Goal: Contribute content

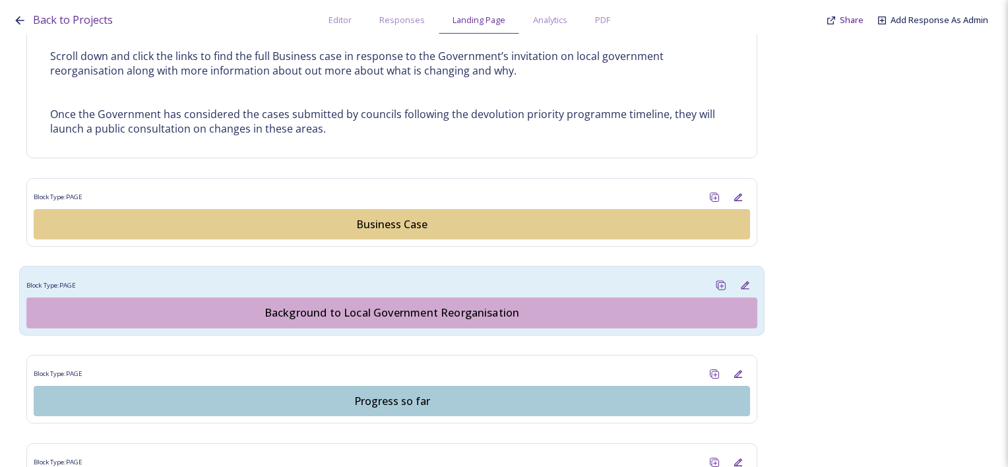
scroll to position [857, 0]
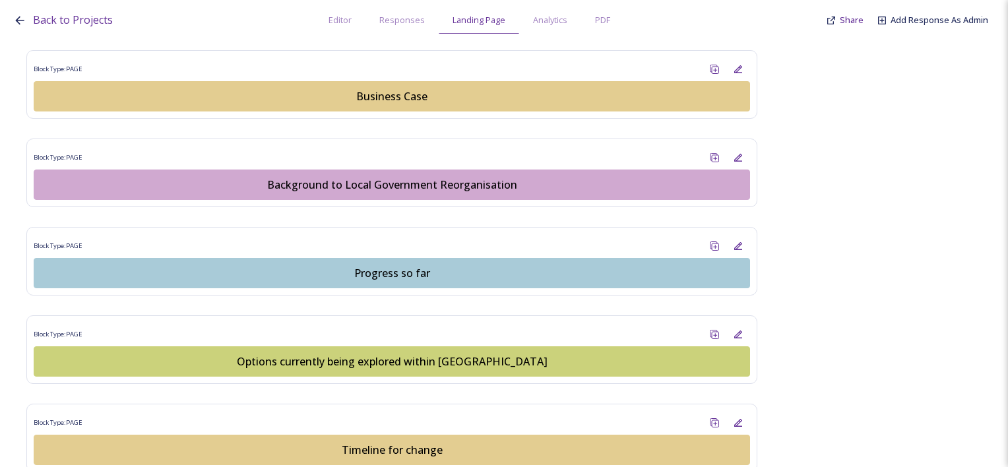
click at [407, 92] on div "Business Case" at bounding box center [392, 96] width 702 height 16
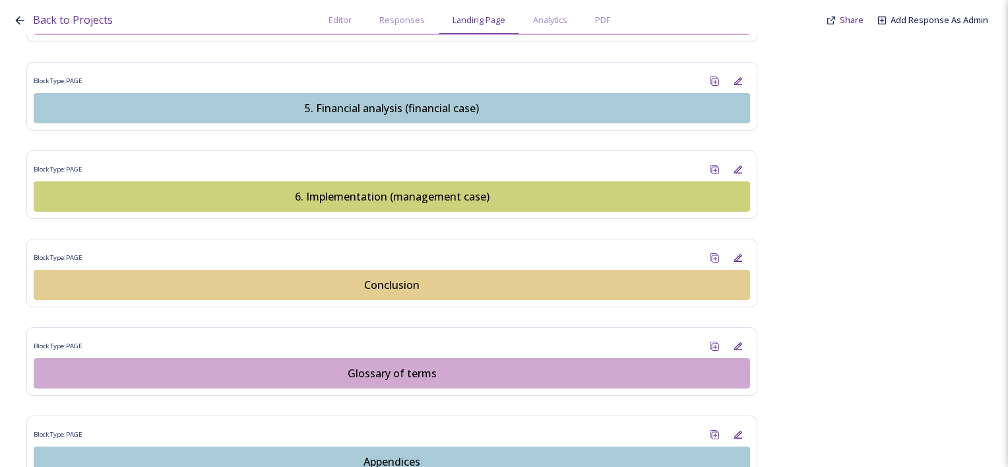
scroll to position [1746, 0]
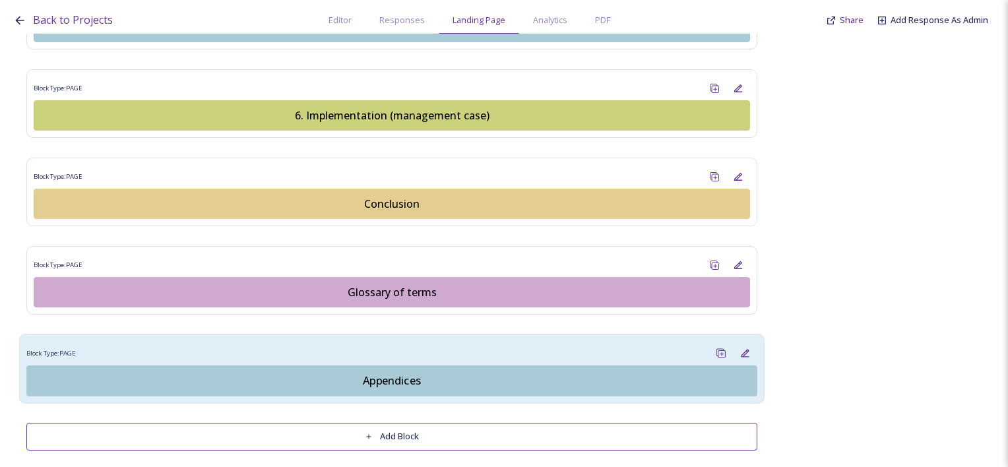
click at [401, 373] on div "Appendices" at bounding box center [392, 381] width 716 height 16
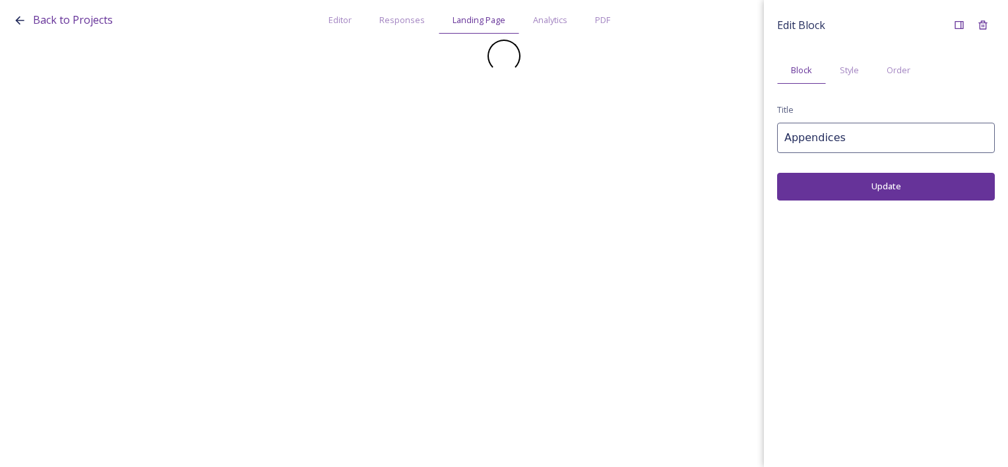
scroll to position [0, 0]
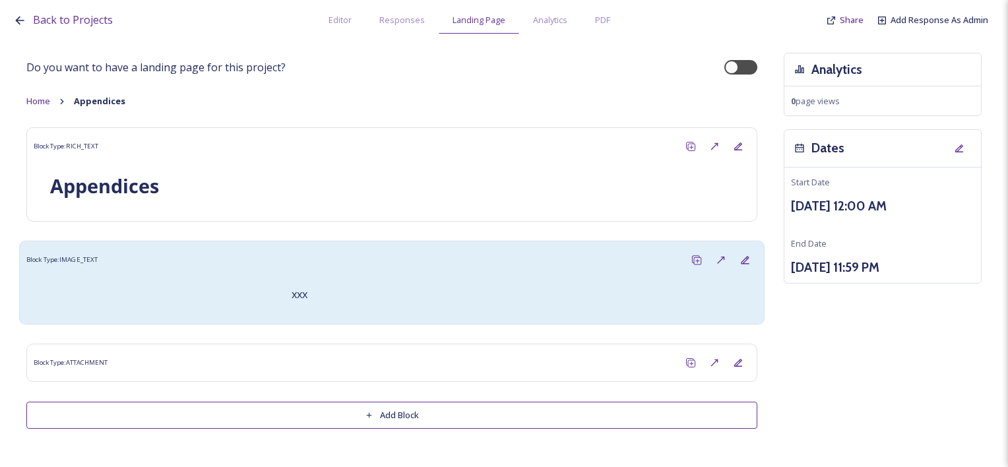
click at [377, 280] on div "xxx" at bounding box center [515, 295] width 469 height 32
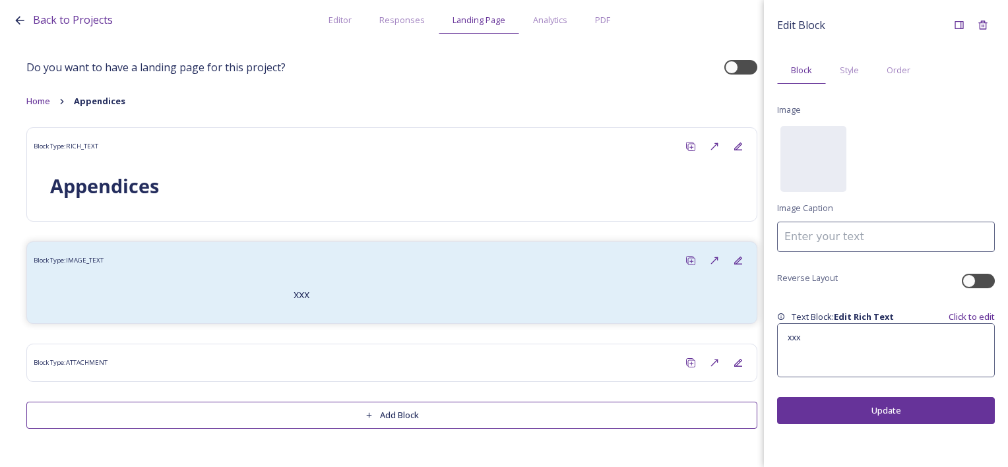
click at [529, 414] on button "Add Block" at bounding box center [391, 415] width 731 height 27
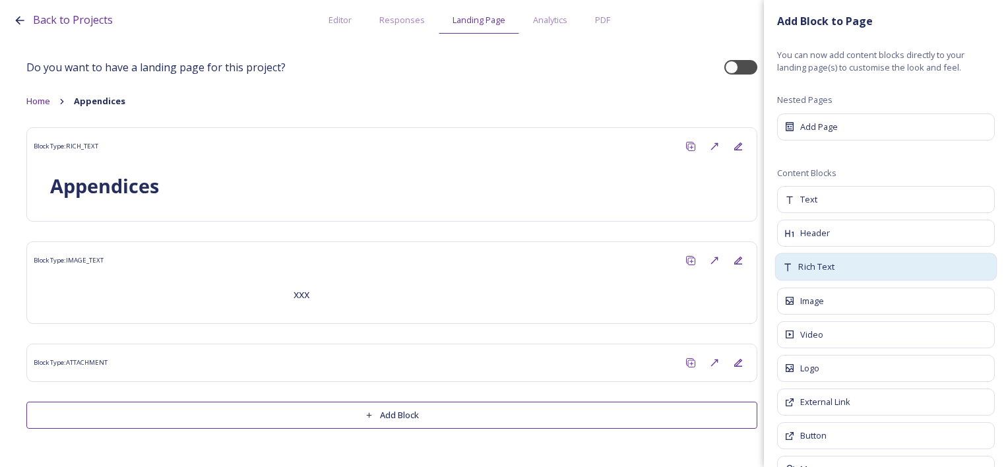
click at [848, 266] on div "Rich Text" at bounding box center [886, 267] width 222 height 28
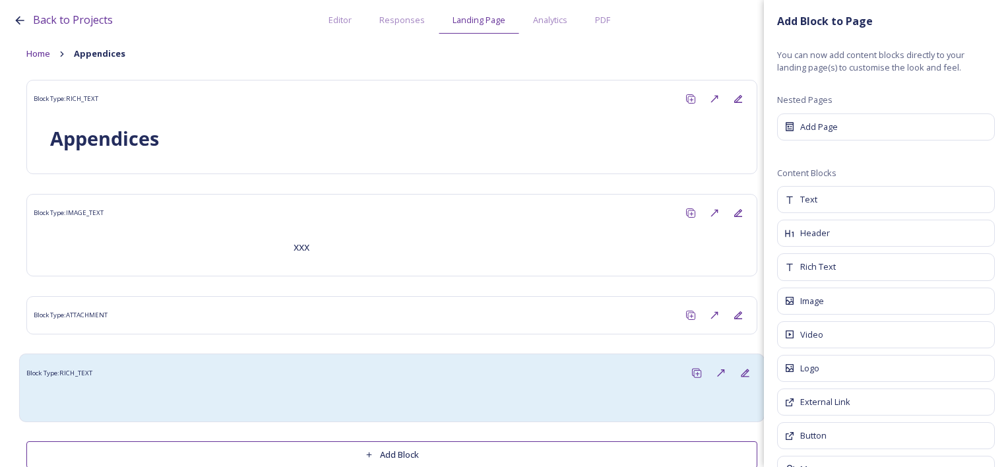
scroll to position [74, 0]
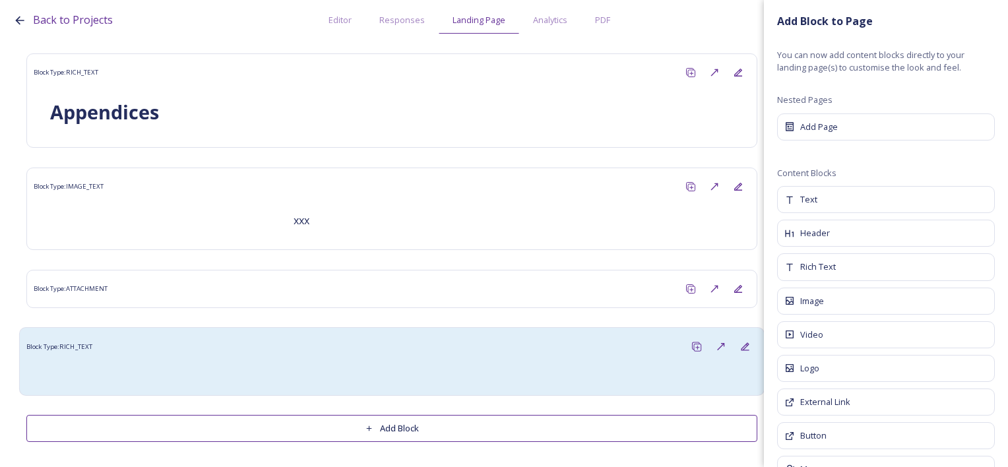
click at [427, 357] on div "Block Type: RICH_TEXT" at bounding box center [391, 346] width 731 height 24
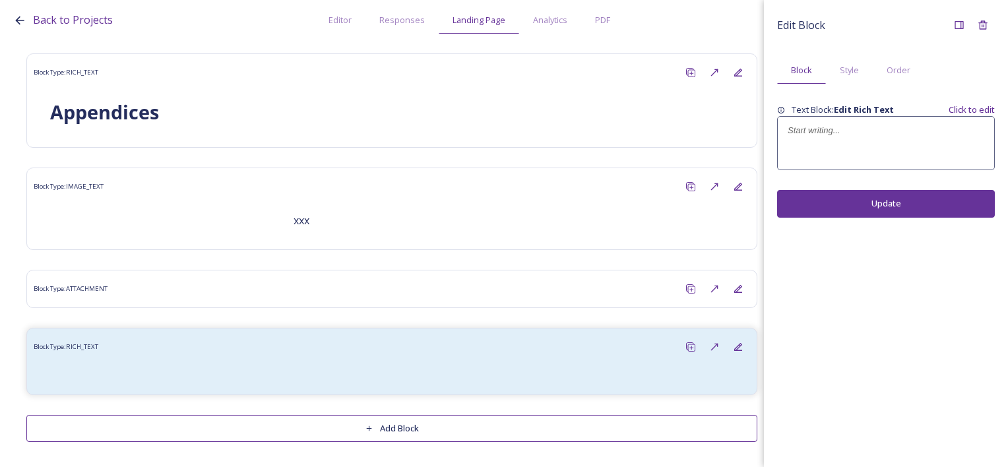
click at [838, 150] on div at bounding box center [886, 143] width 216 height 53
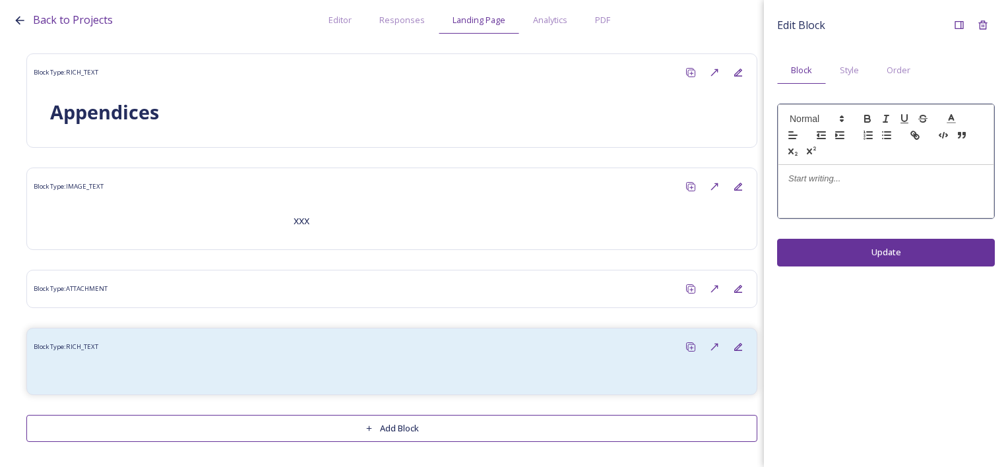
click at [844, 188] on div at bounding box center [885, 191] width 215 height 53
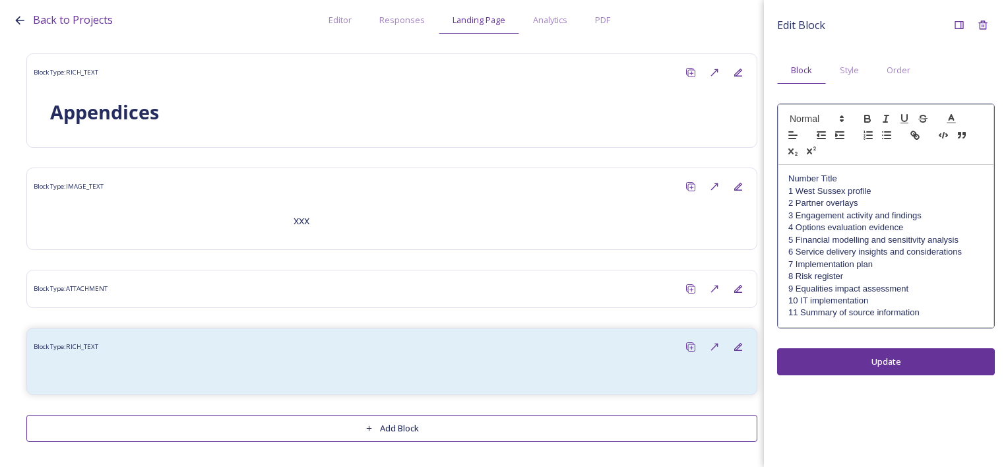
scroll to position [0, 0]
click at [797, 189] on p "1 West Sussex profile" at bounding box center [885, 191] width 195 height 12
click at [795, 202] on p "2 Partner overlays" at bounding box center [885, 203] width 195 height 12
click at [795, 219] on p "3 Engagement activity and findings" at bounding box center [885, 216] width 195 height 12
click at [796, 230] on p "4 Options evaluation evidence" at bounding box center [885, 228] width 195 height 12
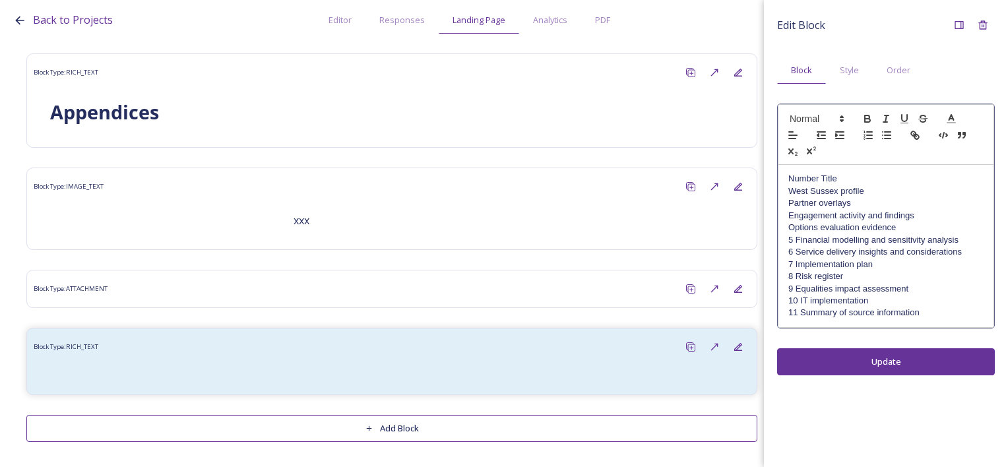
click at [794, 242] on p "5 Financial modelling and sensitivity analysis" at bounding box center [885, 240] width 195 height 12
click at [794, 251] on p "6 Service delivery insights and considerations" at bounding box center [885, 252] width 195 height 12
click at [793, 262] on p "7 Implementation plan" at bounding box center [885, 265] width 195 height 12
click at [796, 277] on p "8 Risk register" at bounding box center [885, 276] width 195 height 12
click at [796, 286] on p "9 Equalities impact assessment" at bounding box center [885, 289] width 195 height 12
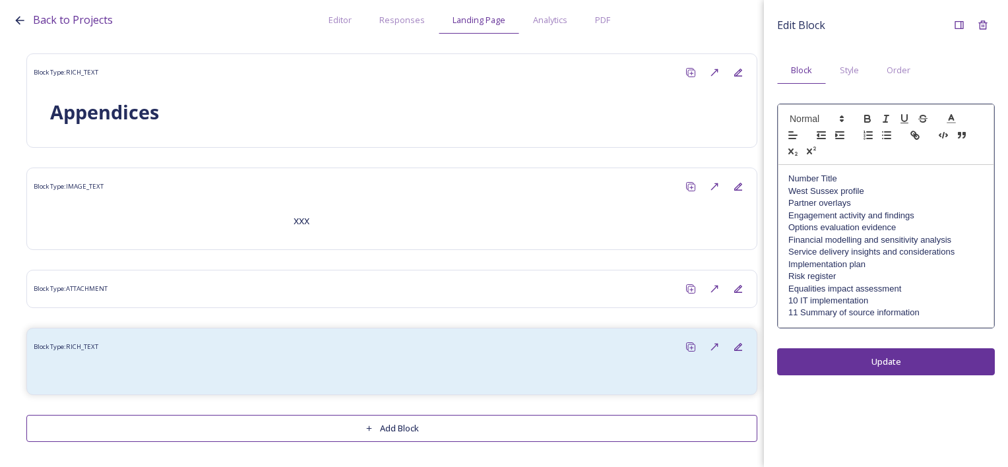
click at [795, 299] on p "10 IT implementation" at bounding box center [885, 301] width 195 height 12
click at [800, 315] on p "11 Summary of source information" at bounding box center [885, 313] width 195 height 12
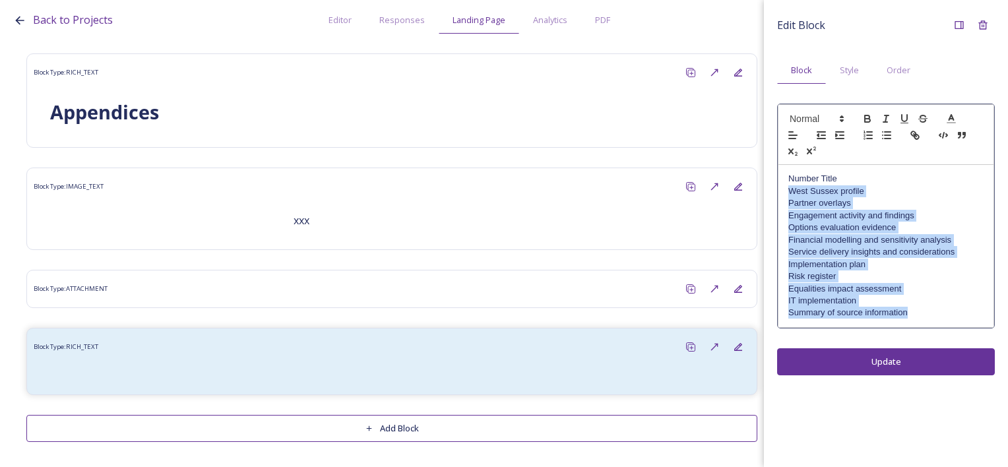
drag, startPoint x: 913, startPoint y: 313, endPoint x: 762, endPoint y: 195, distance: 191.2
click at [762, 195] on div "Back to Projects Editor Responses Landing Page Analytics PDF Share Add Response…" at bounding box center [504, 233] width 1008 height 467
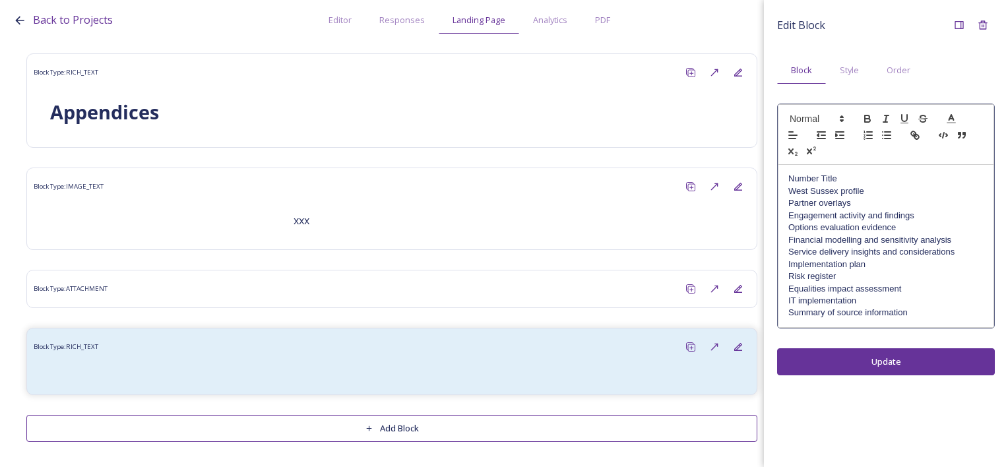
click at [857, 131] on div at bounding box center [886, 134] width 216 height 61
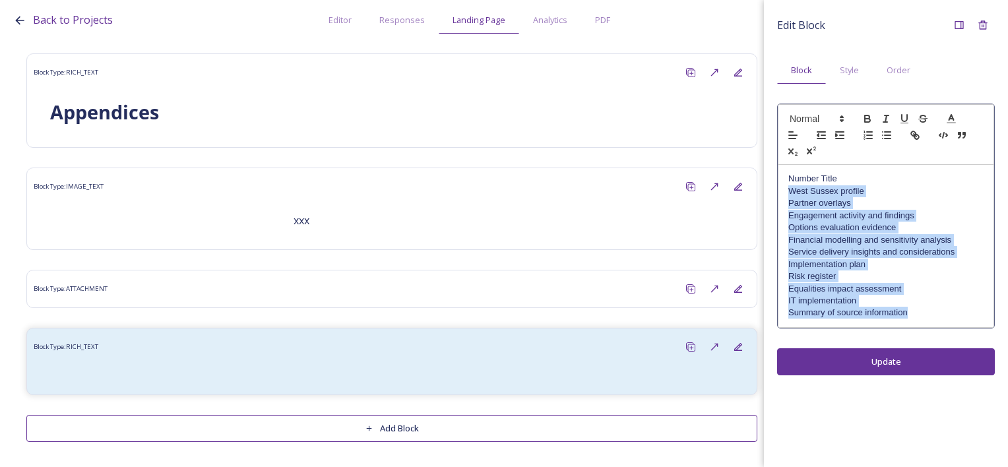
drag, startPoint x: 915, startPoint y: 309, endPoint x: 807, endPoint y: 167, distance: 177.9
click at [752, 192] on div "Back to Projects Editor Responses Landing Page Analytics PDF Share Add Response…" at bounding box center [504, 233] width 1008 height 467
click at [865, 135] on icon "button" at bounding box center [868, 135] width 12 height 12
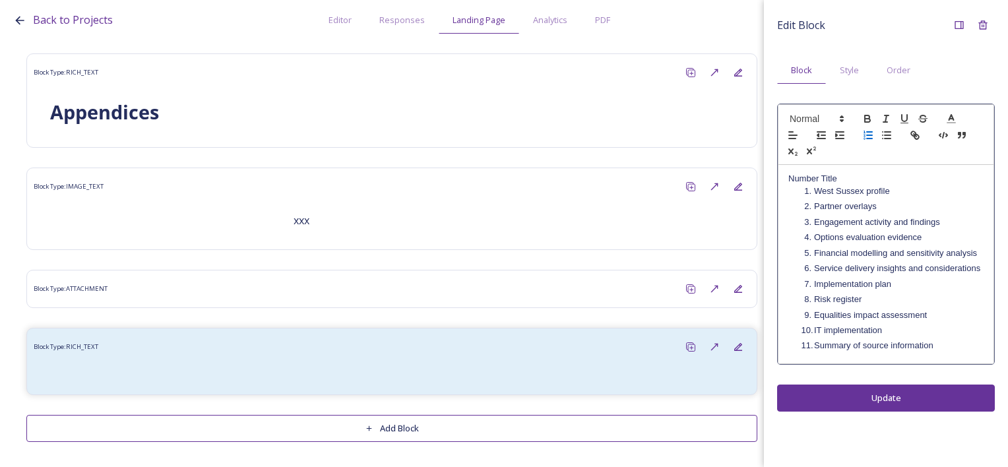
click at [878, 211] on li "Partner overlays" at bounding box center [892, 206] width 183 height 12
drag, startPoint x: 840, startPoint y: 177, endPoint x: 762, endPoint y: 174, distance: 77.2
click at [762, 174] on div "Back to Projects Editor Responses Landing Page Analytics PDF Share Add Response…" at bounding box center [504, 233] width 1008 height 467
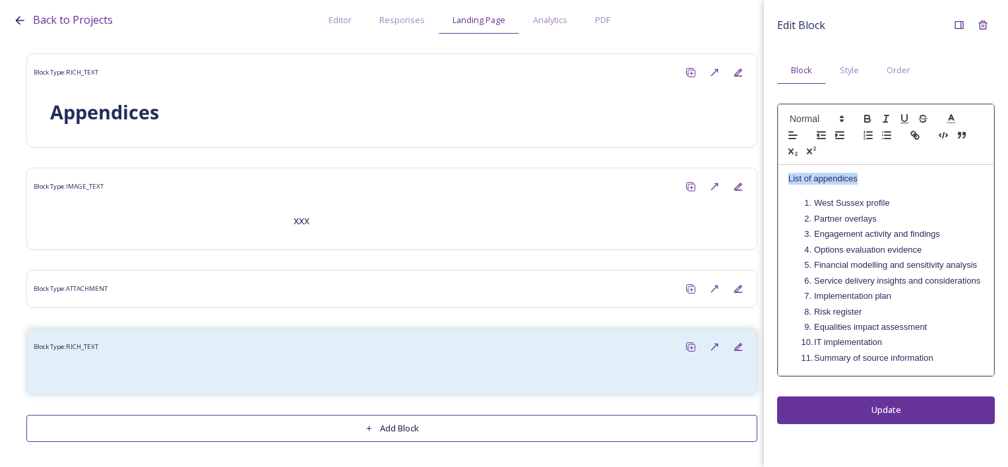
drag, startPoint x: 897, startPoint y: 177, endPoint x: 750, endPoint y: 158, distance: 148.2
click at [753, 161] on div "Back to Projects Editor Responses Landing Page Analytics PDF Share Add Response…" at bounding box center [504, 233] width 1008 height 467
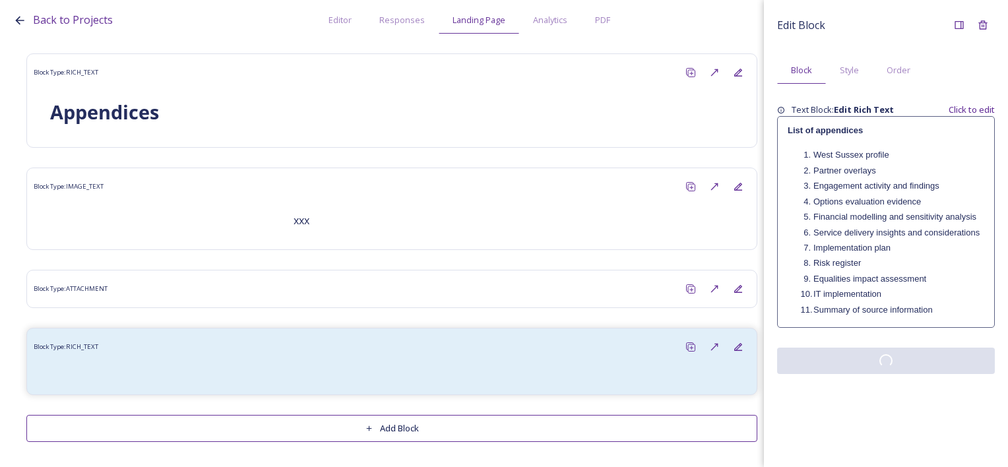
click at [875, 404] on div "Edit Block Block Style Order Text Block: Edit Rich Text Click to edit List of a…" at bounding box center [886, 233] width 244 height 467
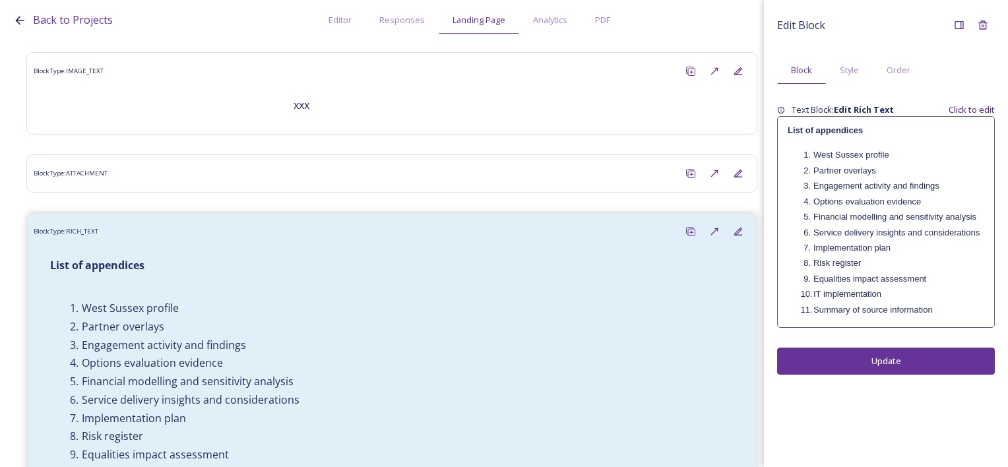
scroll to position [186, 0]
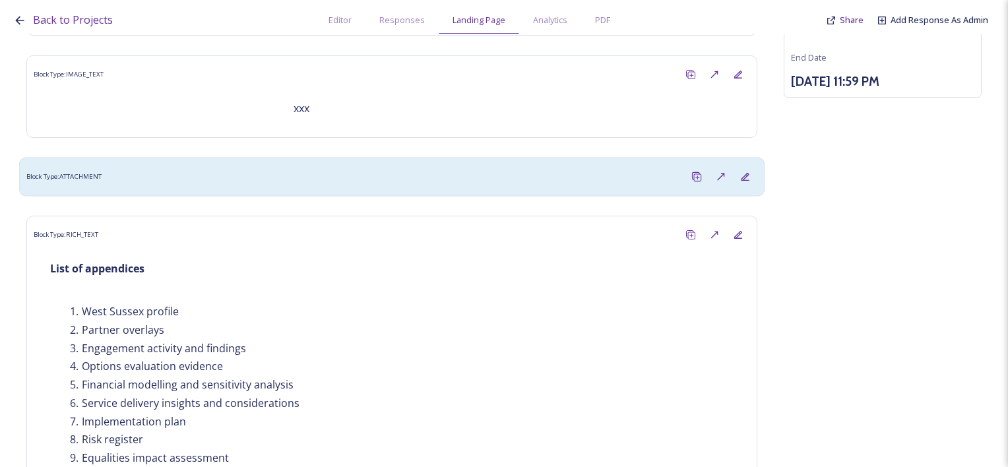
click at [295, 181] on div "Block Type: ATTACHMENT" at bounding box center [391, 176] width 731 height 24
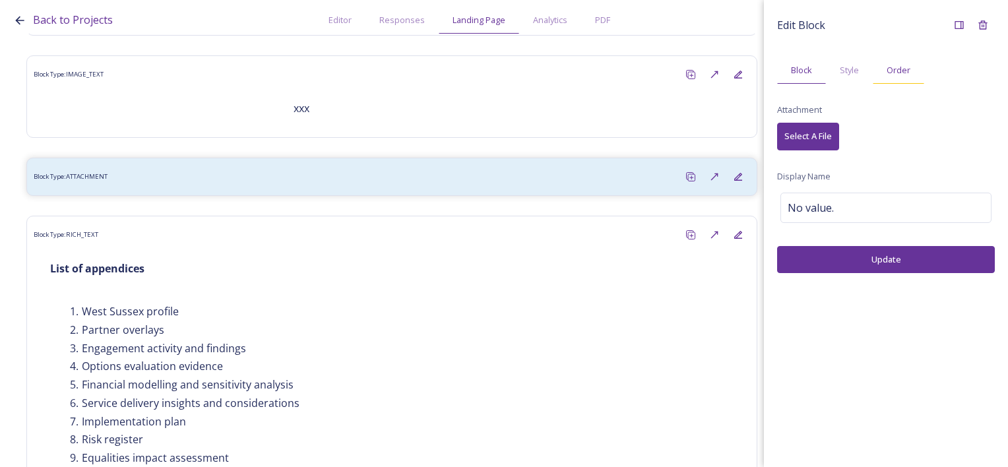
click at [908, 74] on span "Order" at bounding box center [898, 70] width 24 height 13
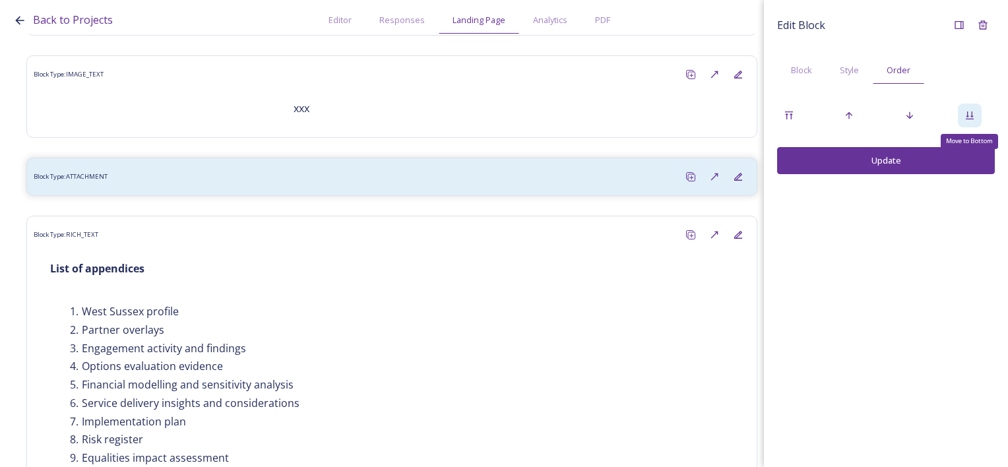
click at [971, 119] on icon at bounding box center [970, 115] width 8 height 8
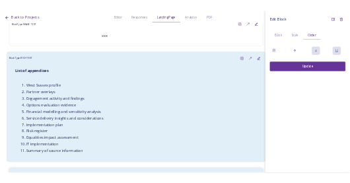
scroll to position [318, 0]
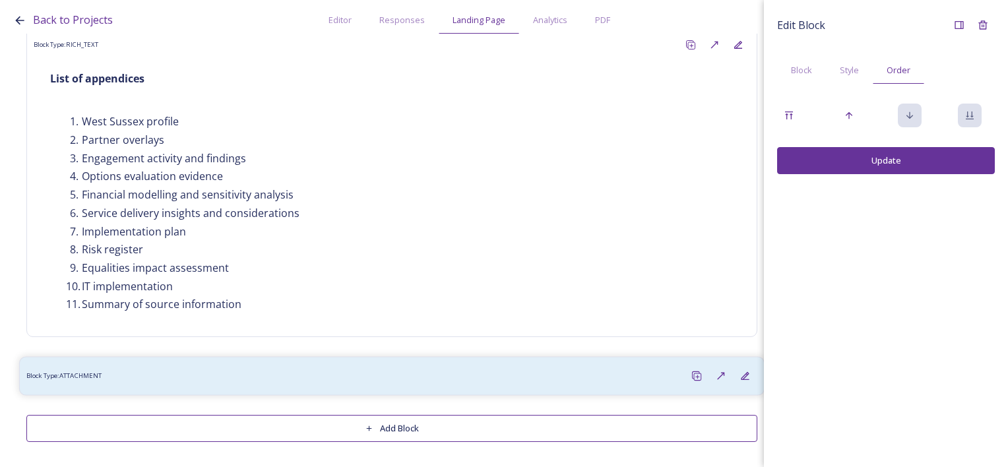
click at [369, 376] on div "Block Type: ATTACHMENT" at bounding box center [391, 376] width 731 height 24
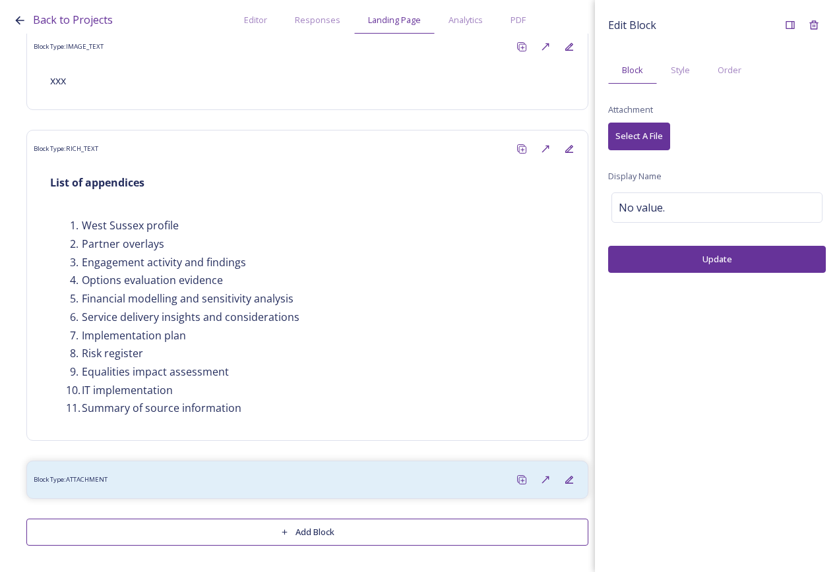
scroll to position [214, 0]
click at [638, 127] on button "Select A File" at bounding box center [639, 136] width 62 height 27
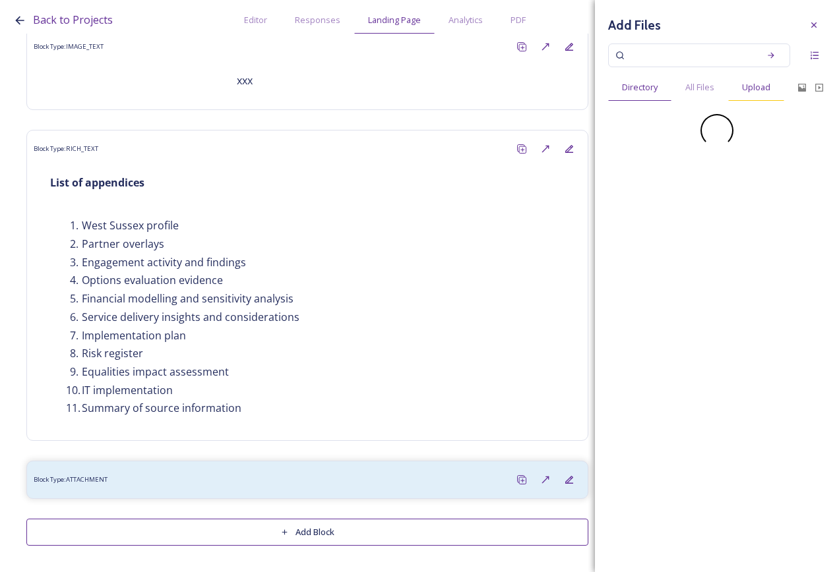
click at [760, 84] on span "Upload" at bounding box center [756, 87] width 28 height 13
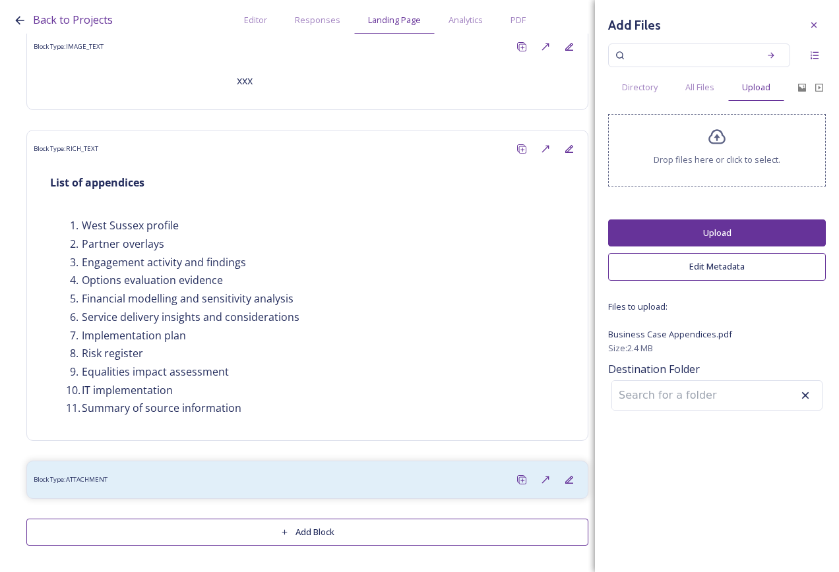
click at [727, 231] on button "Upload" at bounding box center [717, 233] width 218 height 27
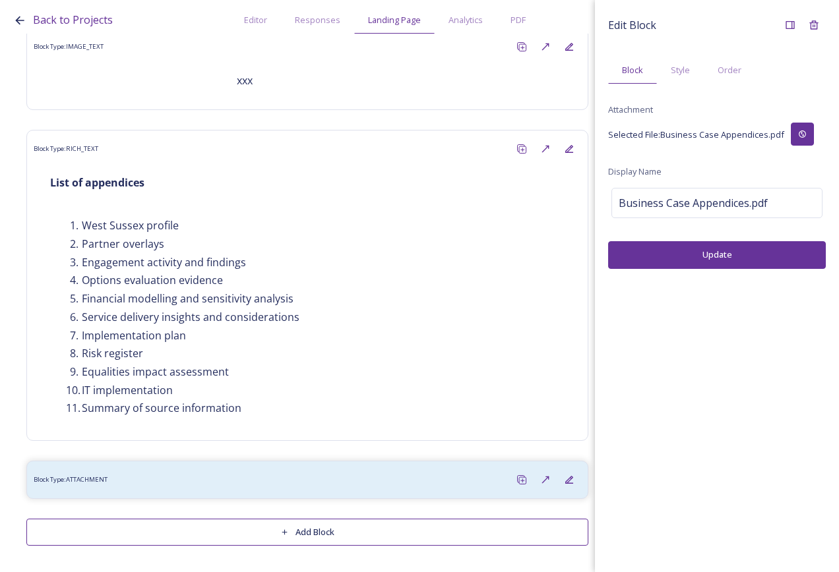
click at [722, 257] on button "Update" at bounding box center [717, 254] width 218 height 27
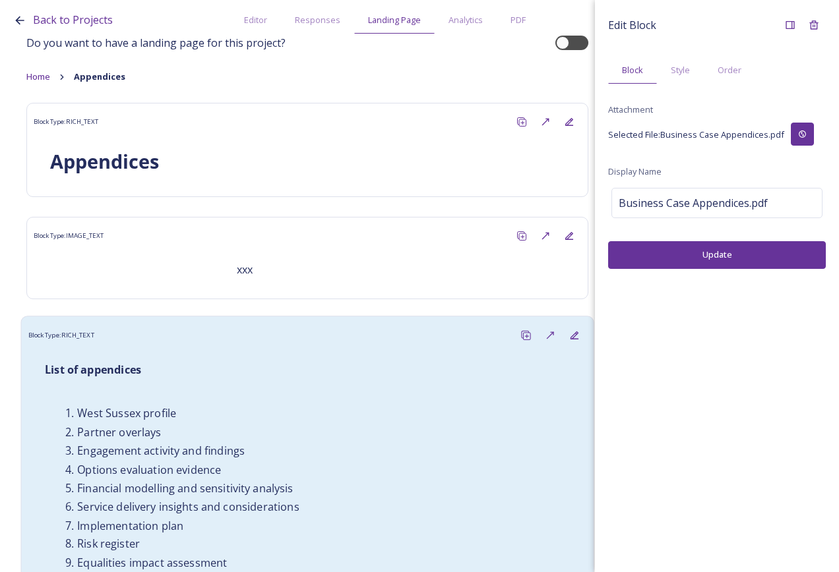
scroll to position [0, 0]
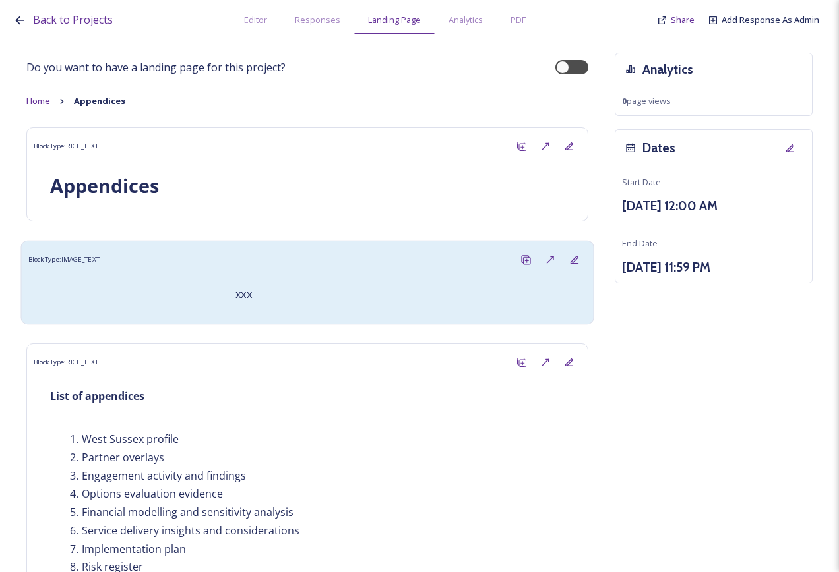
click at [436, 258] on div "Block Type: IMAGE_TEXT" at bounding box center [307, 260] width 559 height 24
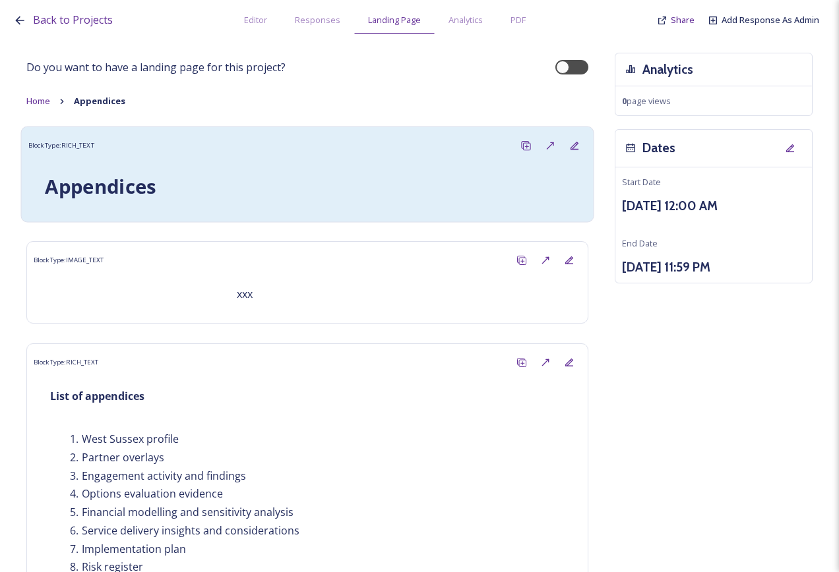
click at [220, 174] on h1 "Appendices" at bounding box center [307, 187] width 525 height 28
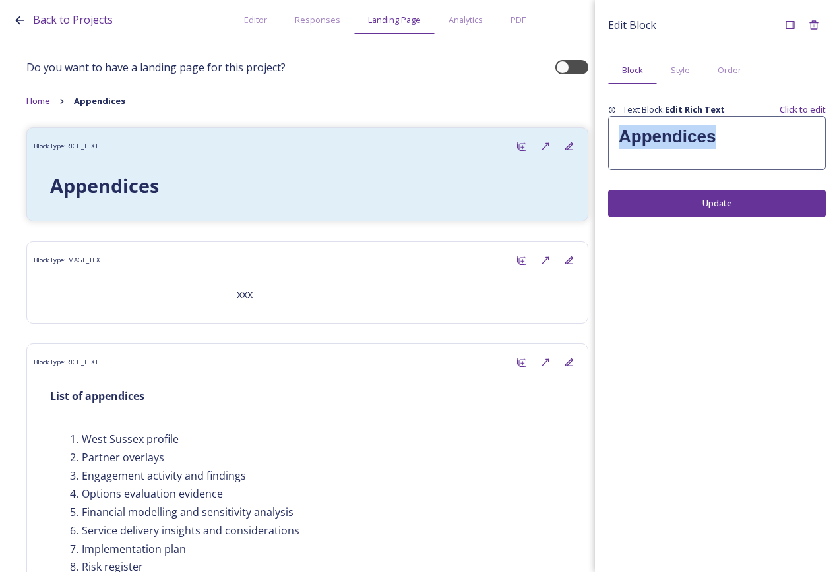
drag, startPoint x: 731, startPoint y: 140, endPoint x: 617, endPoint y: 142, distance: 114.8
click at [617, 142] on div "Appendices" at bounding box center [717, 143] width 216 height 53
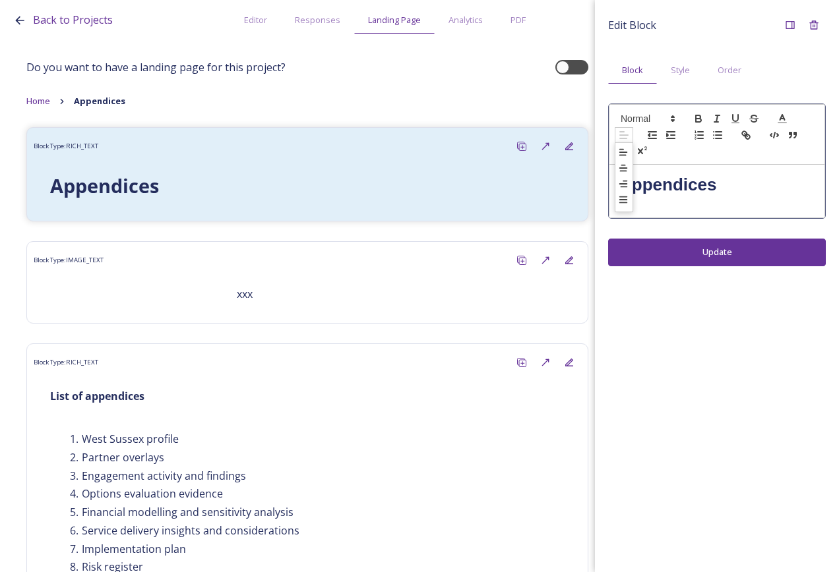
drag, startPoint x: 617, startPoint y: 142, endPoint x: 776, endPoint y: 73, distance: 173.7
click at [776, 73] on div "Block Style Order" at bounding box center [717, 70] width 218 height 27
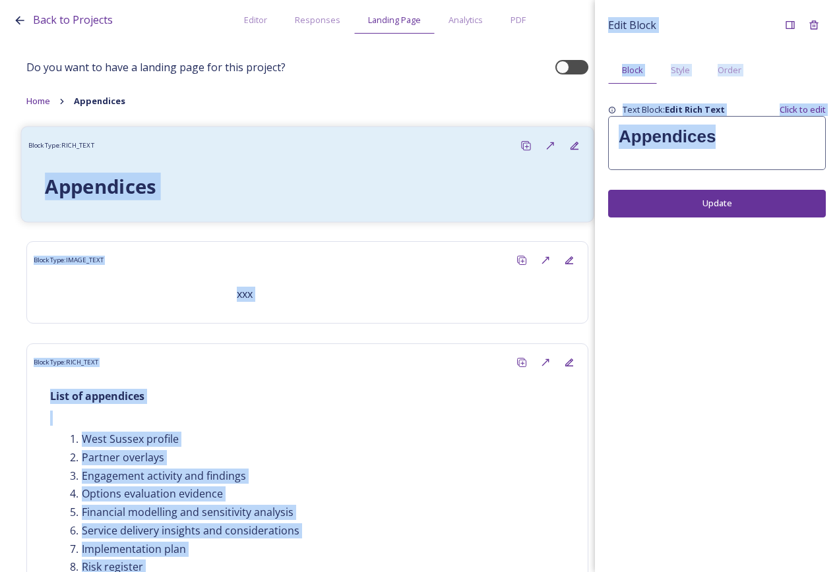
drag, startPoint x: 741, startPoint y: 140, endPoint x: 436, endPoint y: 156, distance: 305.8
click at [436, 156] on div "Back to Projects Editor Responses Landing Page Analytics PDF Share Add Response…" at bounding box center [419, 286] width 839 height 572
click at [805, 145] on h1 "Appendices" at bounding box center [717, 137] width 197 height 24
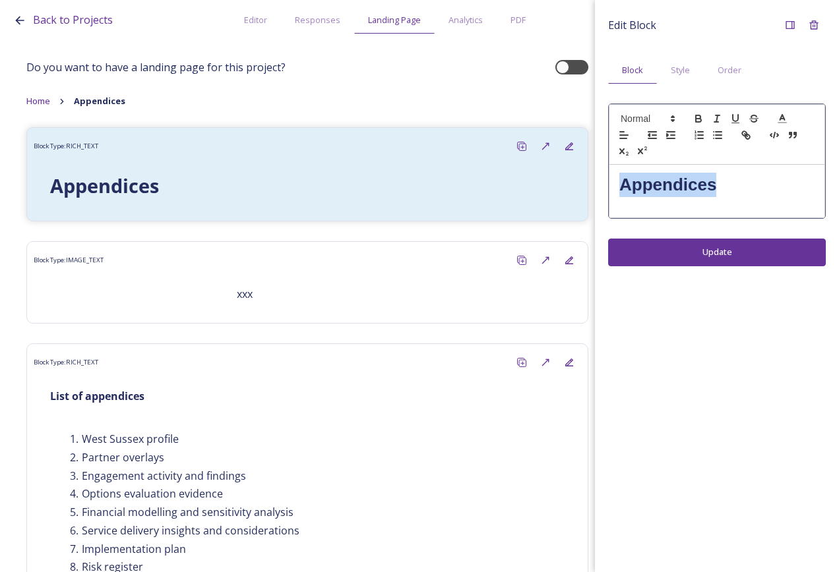
click at [623, 184] on h1 "Appendices" at bounding box center [716, 185] width 195 height 24
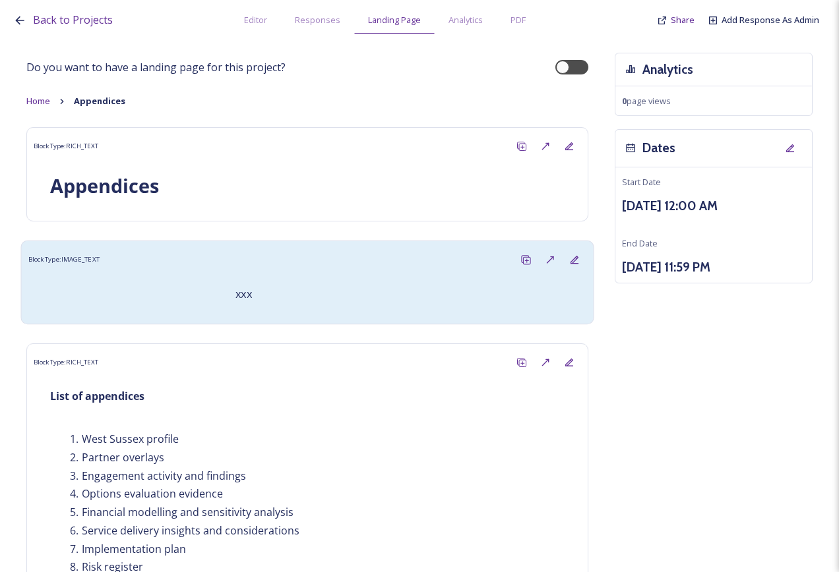
drag, startPoint x: 400, startPoint y: 267, endPoint x: 426, endPoint y: 264, distance: 26.5
click at [400, 268] on div "Block Type: IMAGE_TEXT" at bounding box center [307, 260] width 559 height 24
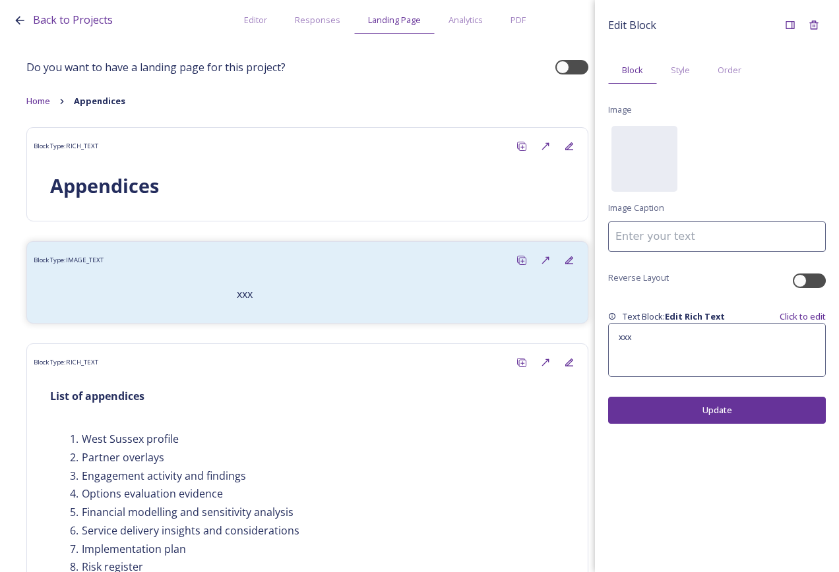
click at [713, 336] on p "xxx" at bounding box center [717, 338] width 197 height 12
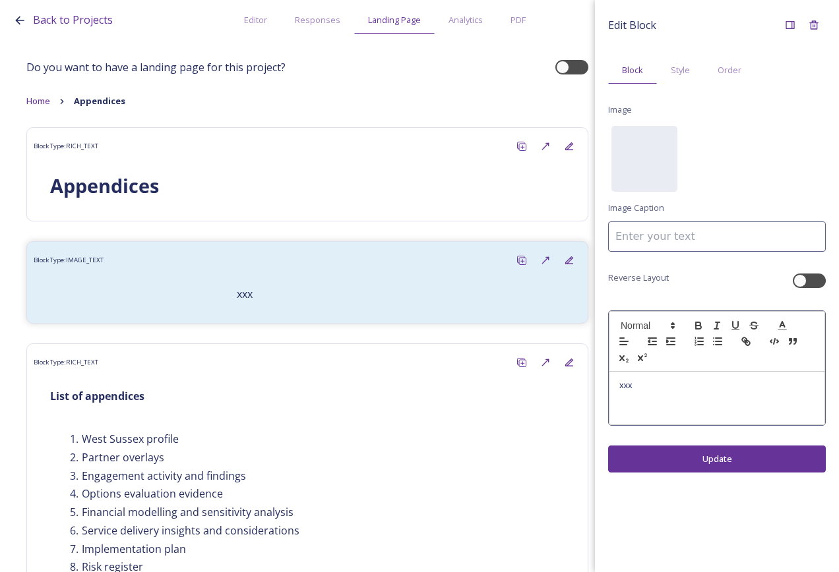
click at [710, 384] on p "xxx" at bounding box center [716, 386] width 195 height 12
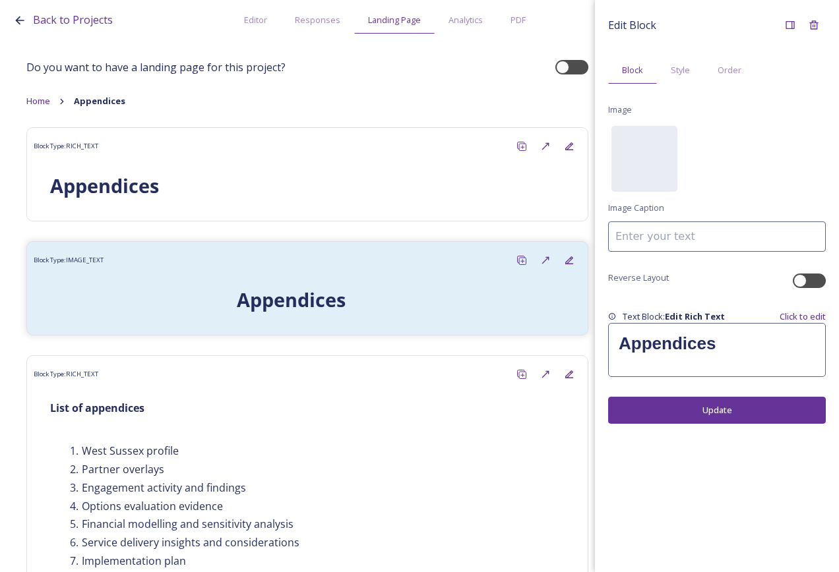
click at [751, 454] on div "Edit Block Block Style Order Image No preview available for file of . Image Cap…" at bounding box center [717, 286] width 244 height 572
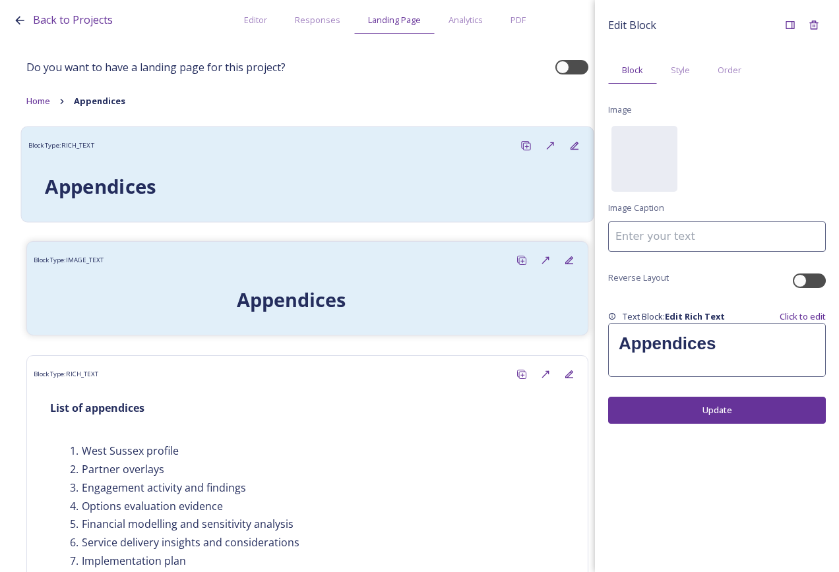
click at [363, 178] on h1 "Appendices" at bounding box center [307, 187] width 525 height 28
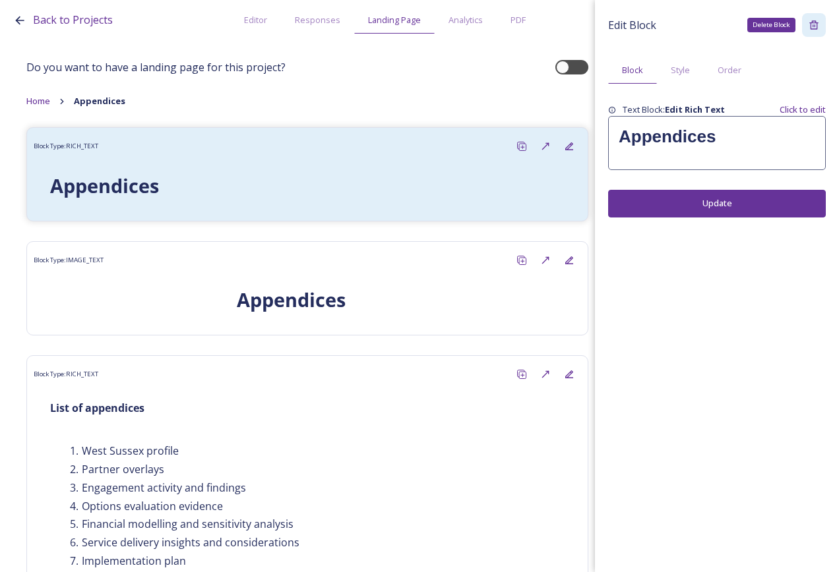
click at [815, 28] on icon at bounding box center [814, 25] width 11 height 11
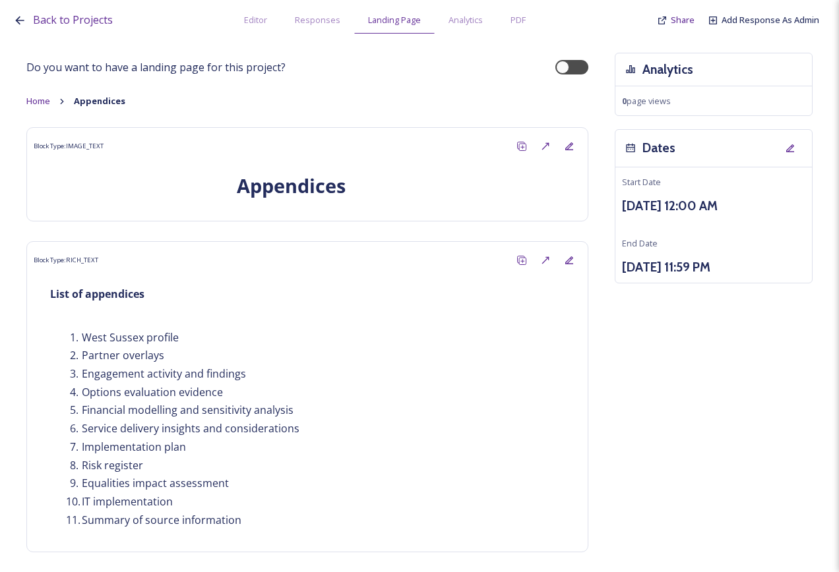
click at [712, 354] on div "Do you want to have a landing page for this project? Home Appendices Block Type…" at bounding box center [419, 383] width 786 height 660
click at [44, 102] on span "Home" at bounding box center [38, 101] width 24 height 12
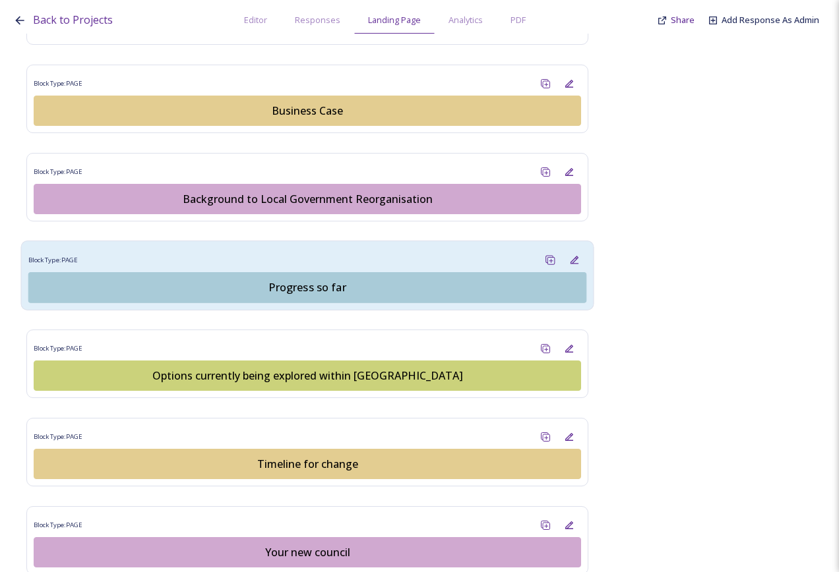
scroll to position [923, 0]
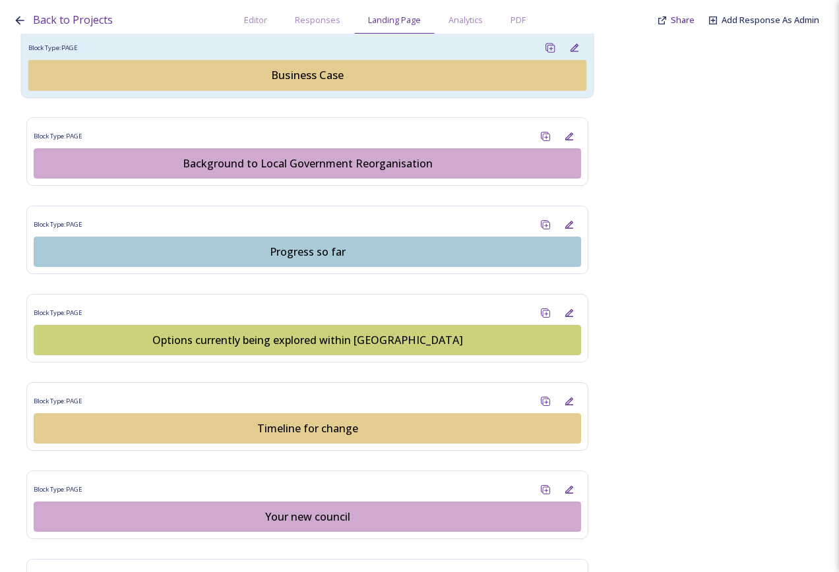
click at [336, 75] on div "Business Case" at bounding box center [307, 75] width 543 height 16
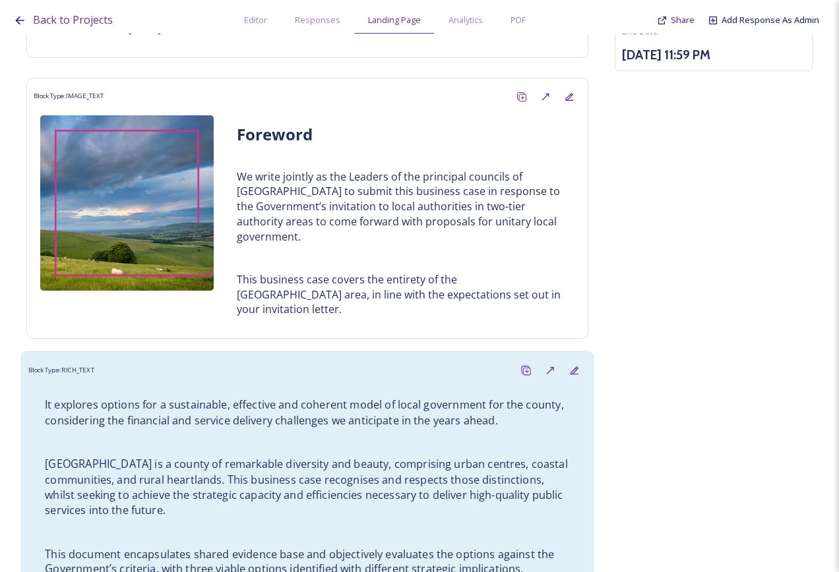
scroll to position [39, 0]
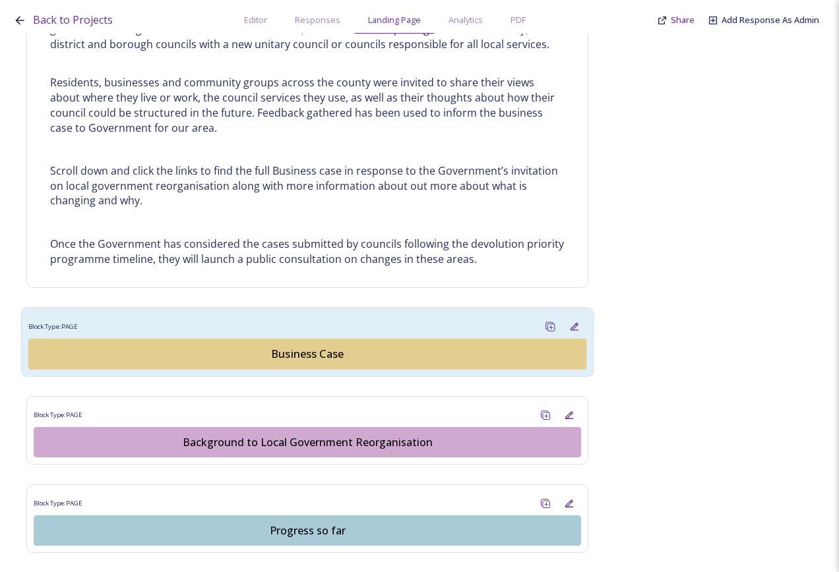
scroll to position [698, 0]
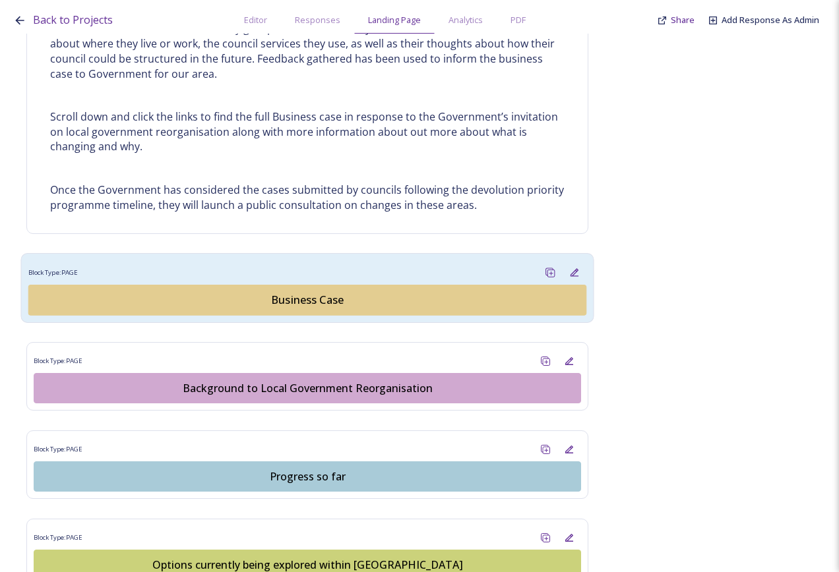
click at [321, 307] on div "Business Case" at bounding box center [307, 300] width 543 height 16
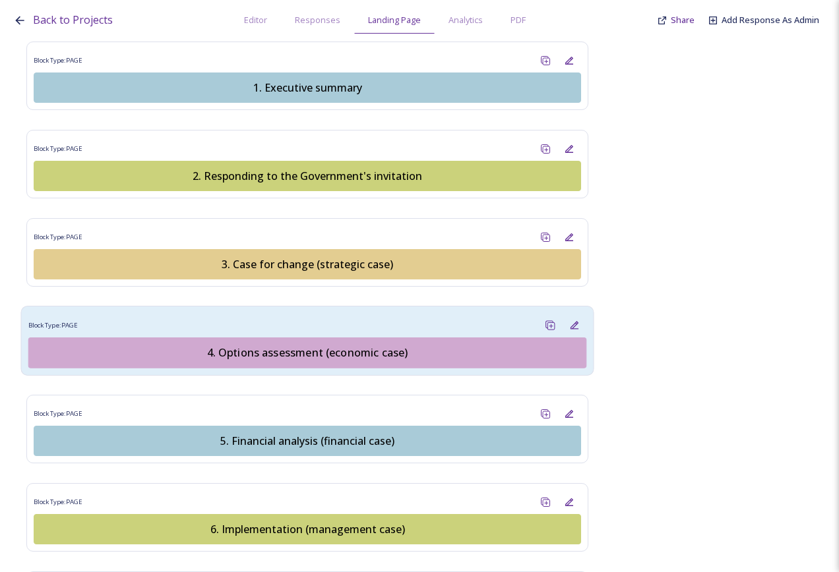
scroll to position [1319, 0]
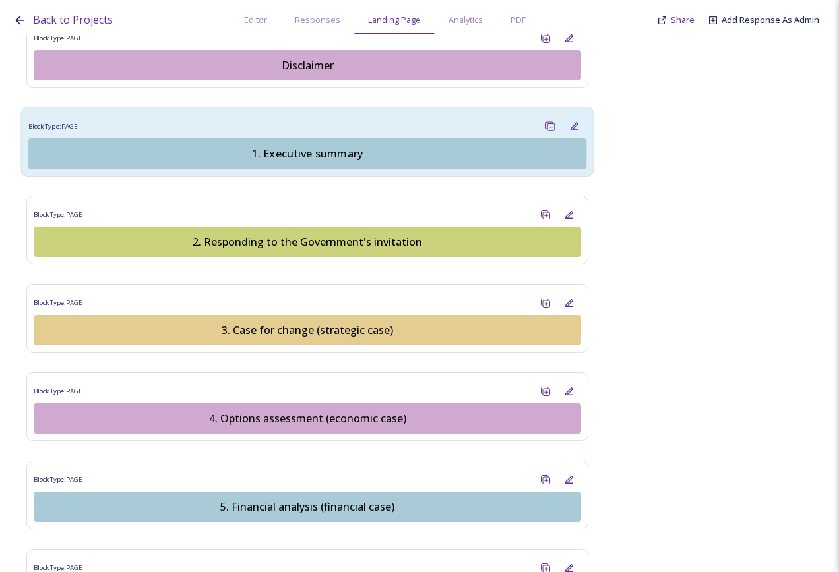
click at [303, 146] on div "1. Executive summary" at bounding box center [307, 154] width 543 height 16
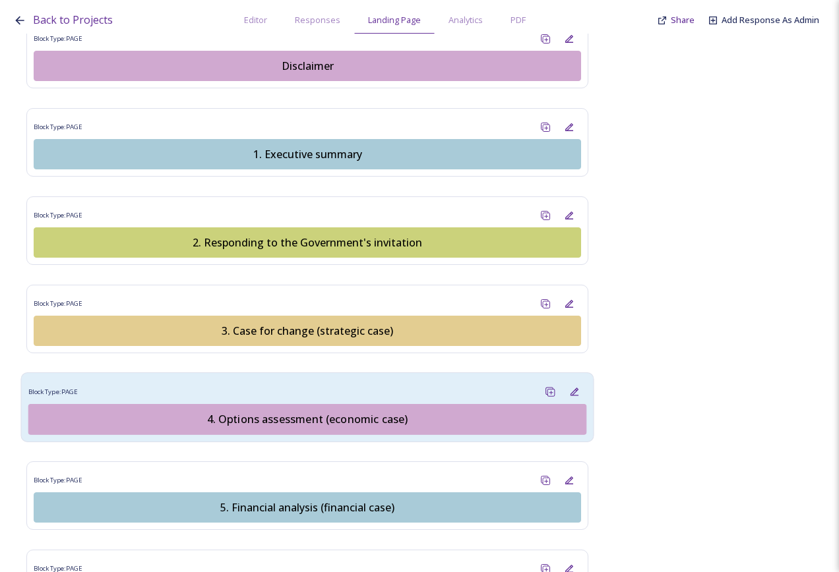
scroll to position [1319, 0]
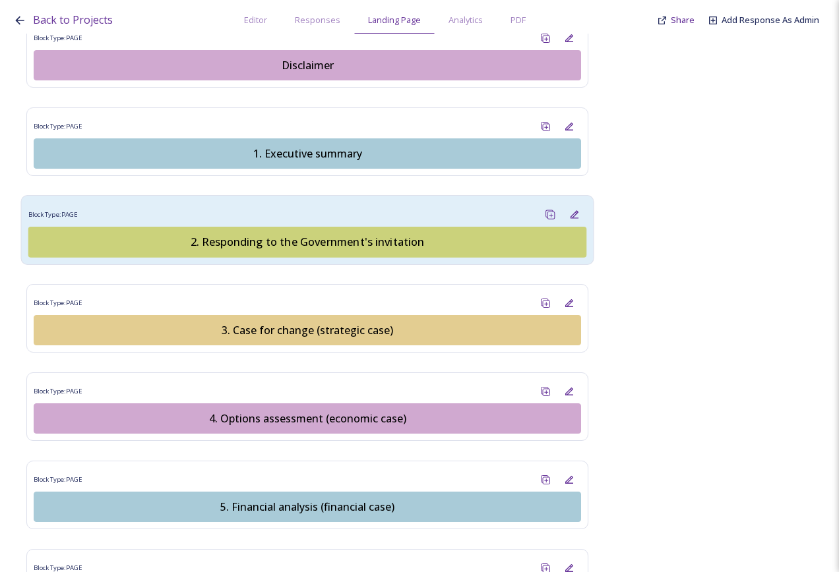
click at [332, 234] on div "2. Responding to the Government's invitation" at bounding box center [307, 242] width 543 height 16
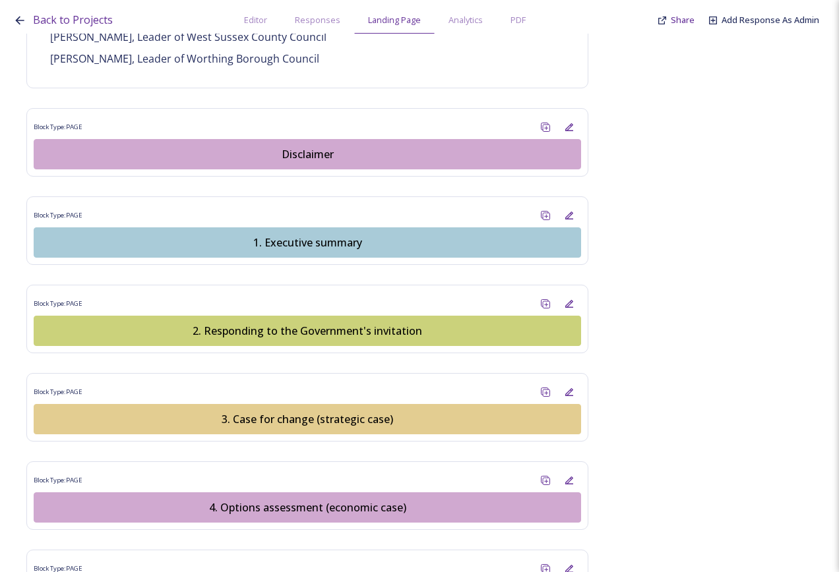
scroll to position [1253, 0]
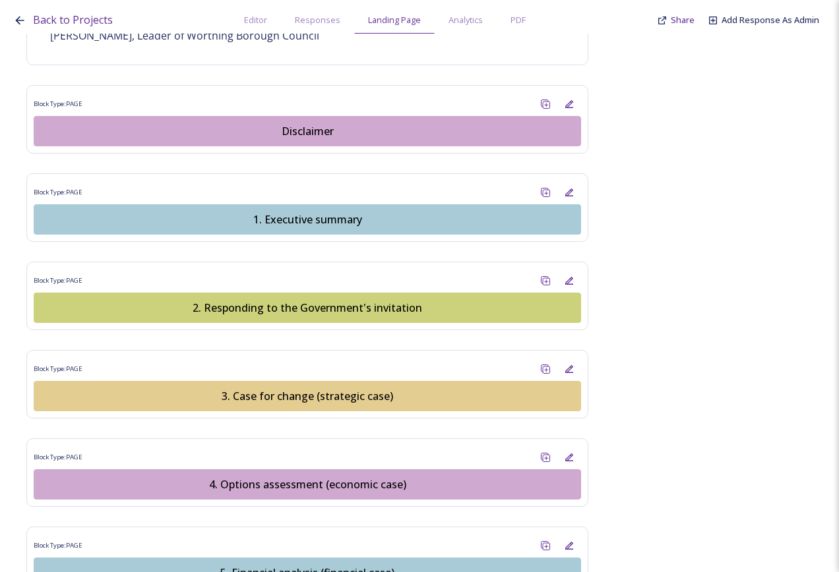
click at [324, 466] on button "5. Financial analysis (financial case)" at bounding box center [307, 573] width 547 height 30
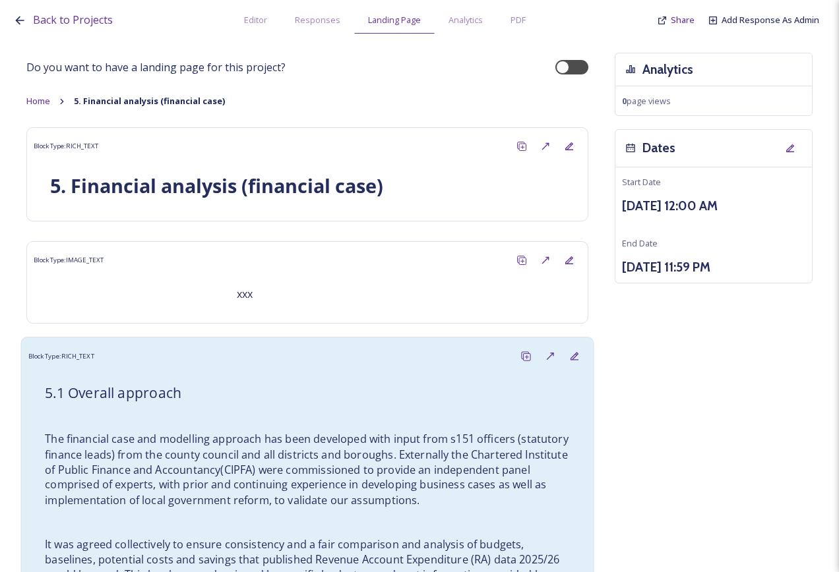
click at [228, 390] on h3 "5.1 Overall approach" at bounding box center [307, 393] width 525 height 20
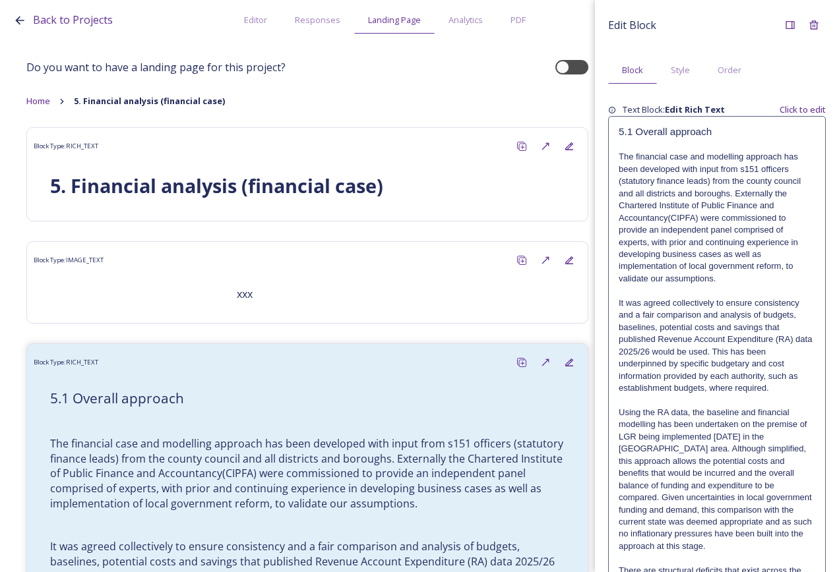
click at [687, 194] on p "The financial case and modelling approach has been developed with input from s1…" at bounding box center [717, 218] width 197 height 134
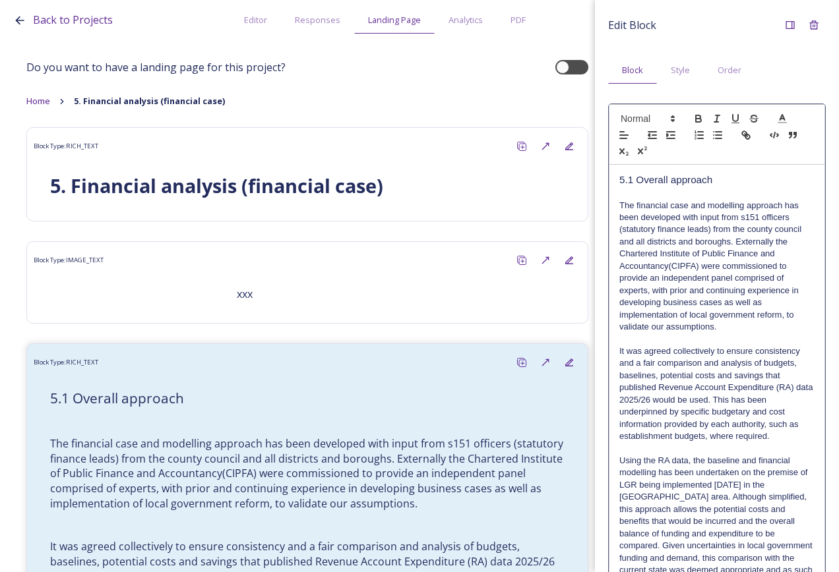
click at [675, 181] on h3 "5.1 Overall approach" at bounding box center [716, 180] width 195 height 15
click at [729, 181] on h3 "5.1 Overall approach" at bounding box center [716, 180] width 195 height 15
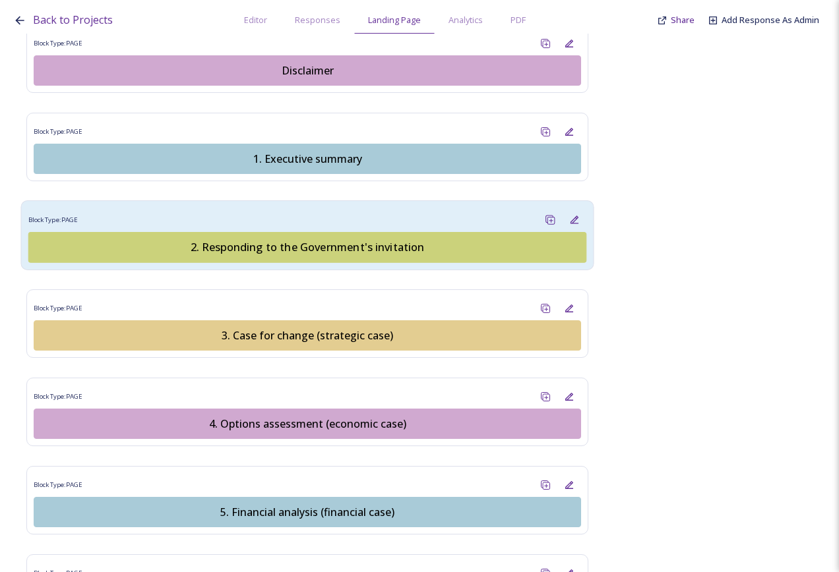
scroll to position [1319, 0]
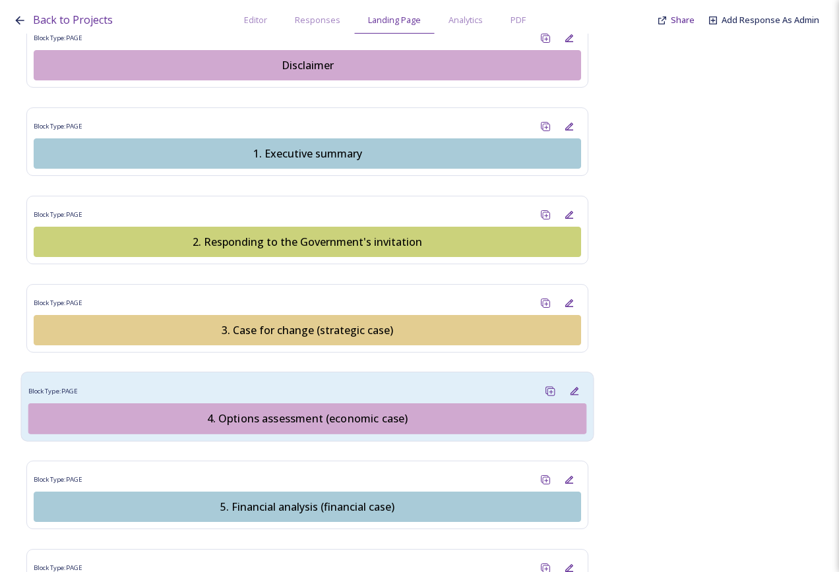
click at [320, 411] on div "4. Options assessment (economic case)" at bounding box center [307, 419] width 543 height 16
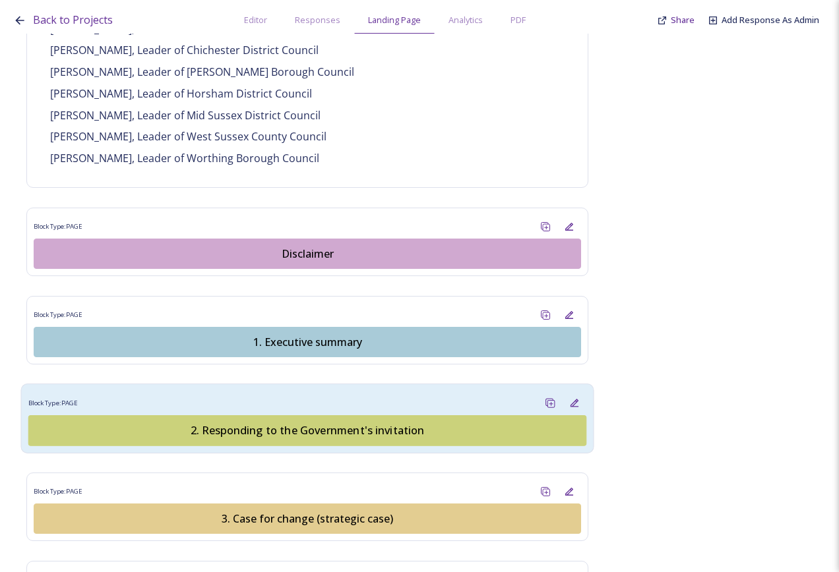
scroll to position [1187, 0]
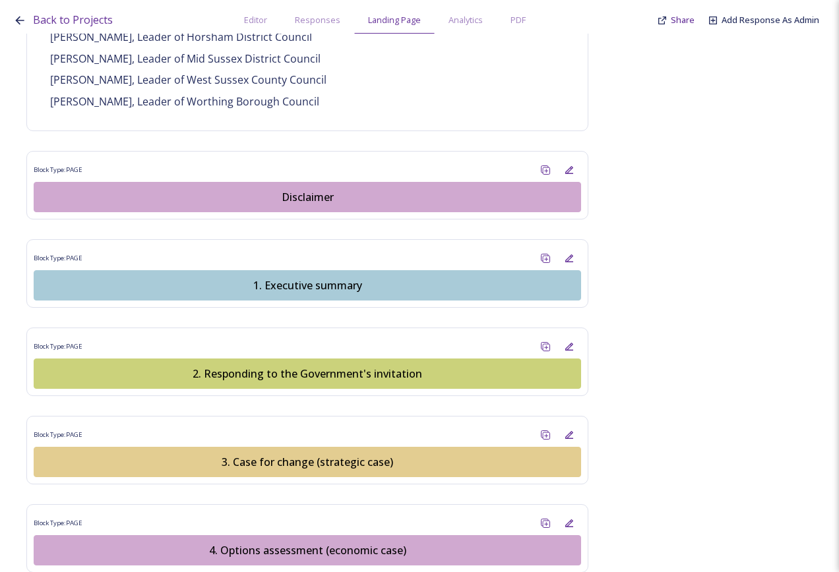
click at [343, 466] on div "4. Options assessment (economic case)" at bounding box center [307, 551] width 533 height 16
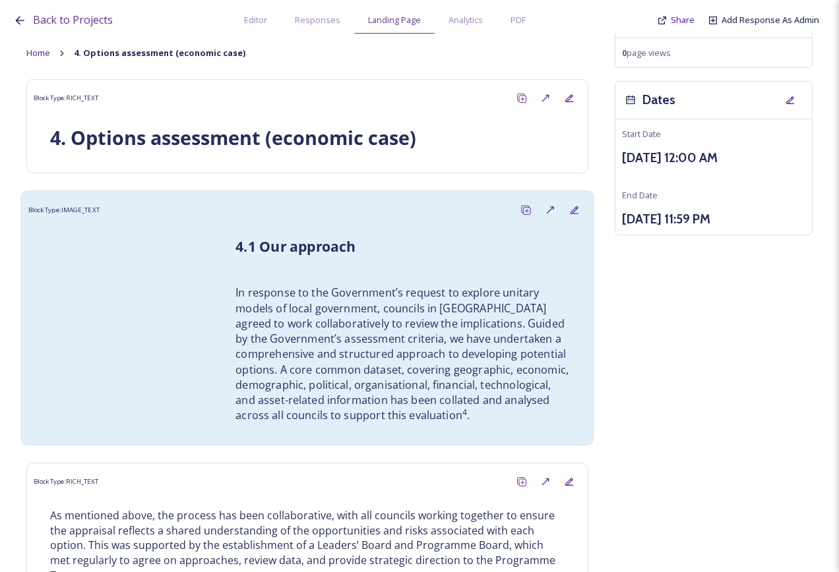
scroll to position [132, 0]
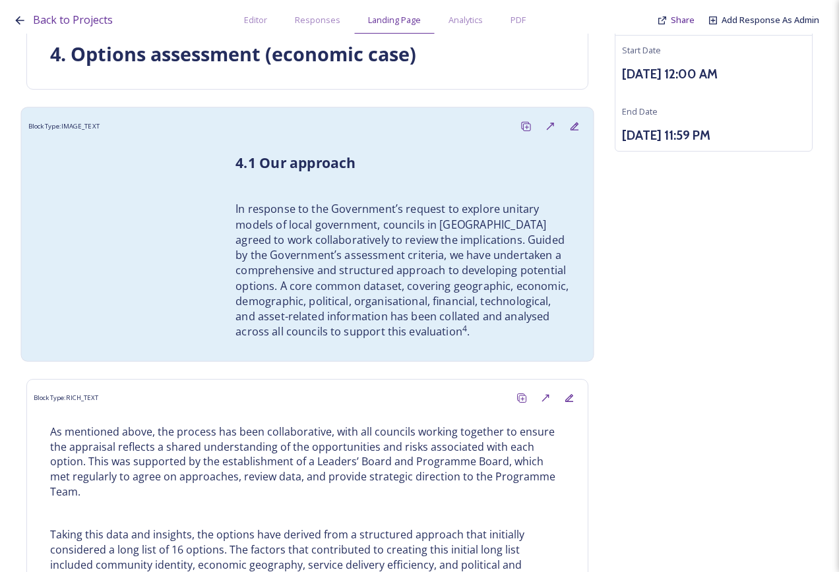
click at [486, 293] on p "In response to the Government’s request to explore unitary models of local gove…" at bounding box center [402, 271] width 334 height 138
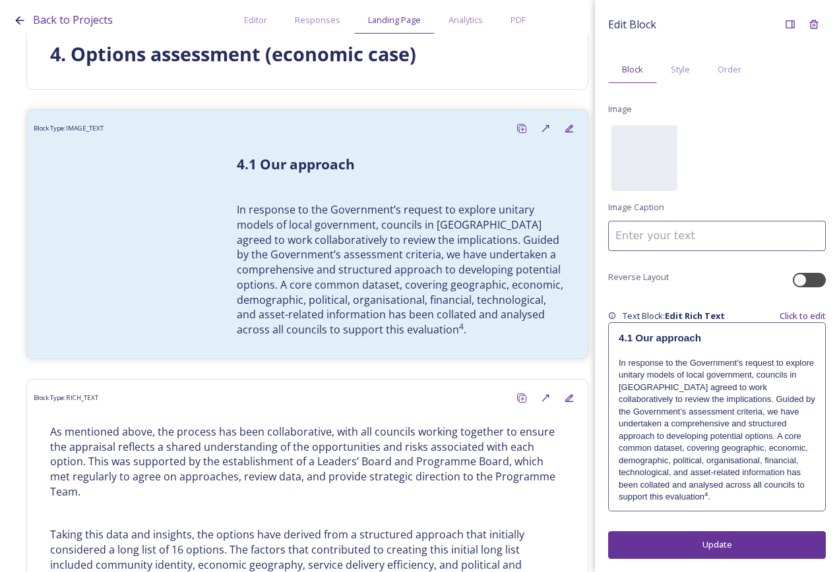
scroll to position [13, 0]
click at [659, 466] on p "In response to the Government’s request to explore unitary models of local gove…" at bounding box center [717, 430] width 197 height 146
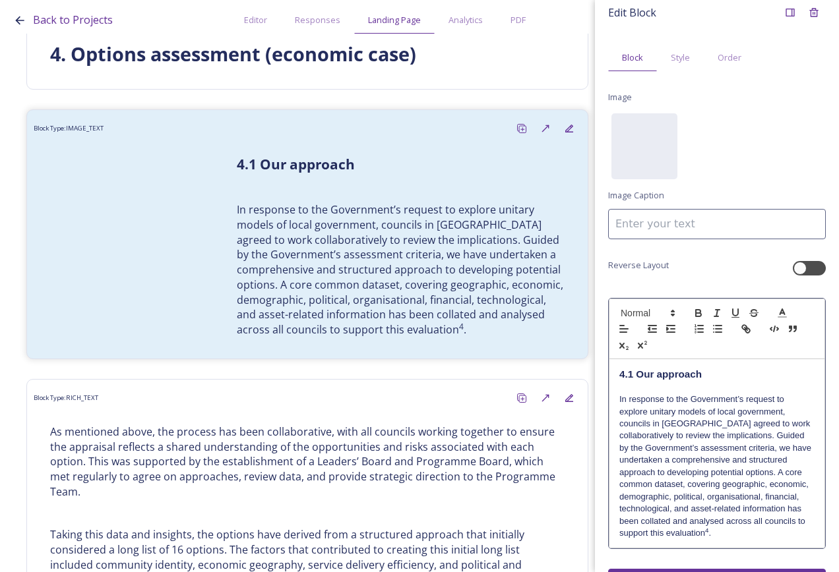
click at [658, 466] on p "In response to the Government’s request to explore unitary models of local gove…" at bounding box center [716, 467] width 195 height 146
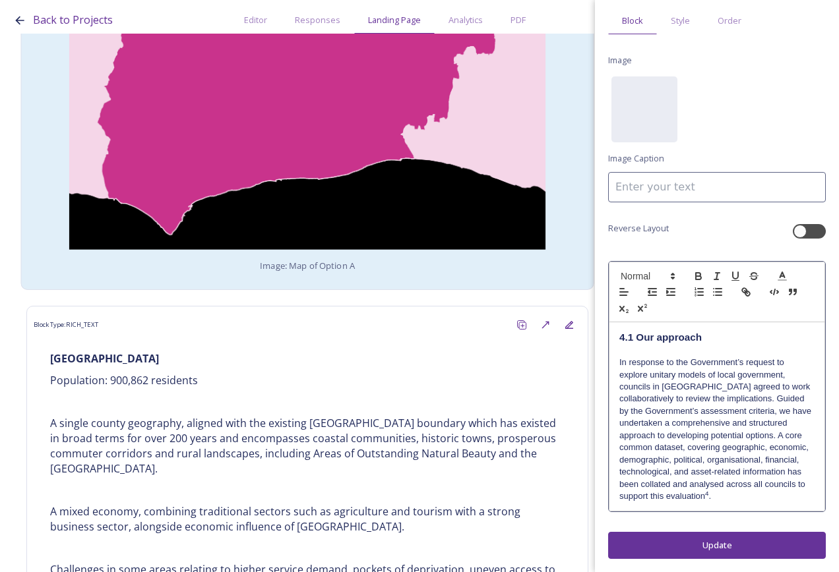
scroll to position [32, 0]
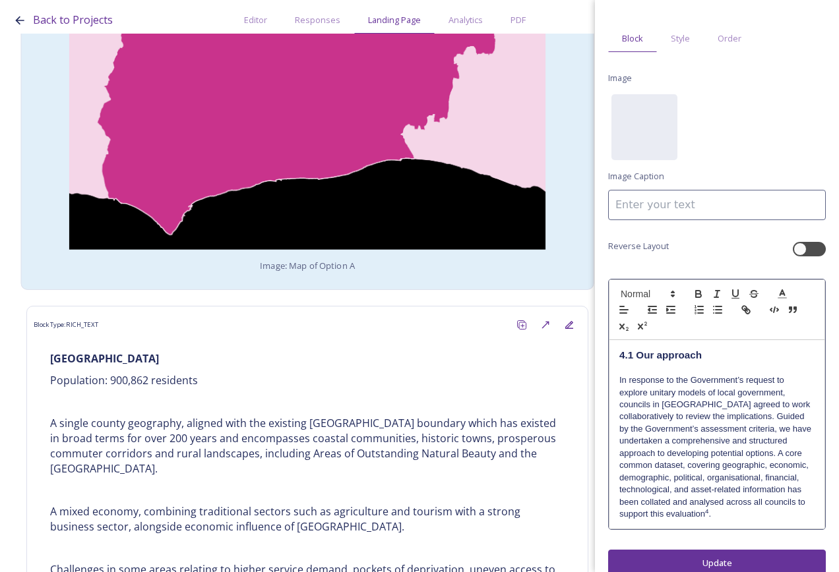
click at [367, 282] on div "Image: Map of Option A" at bounding box center [307, 98] width 559 height 369
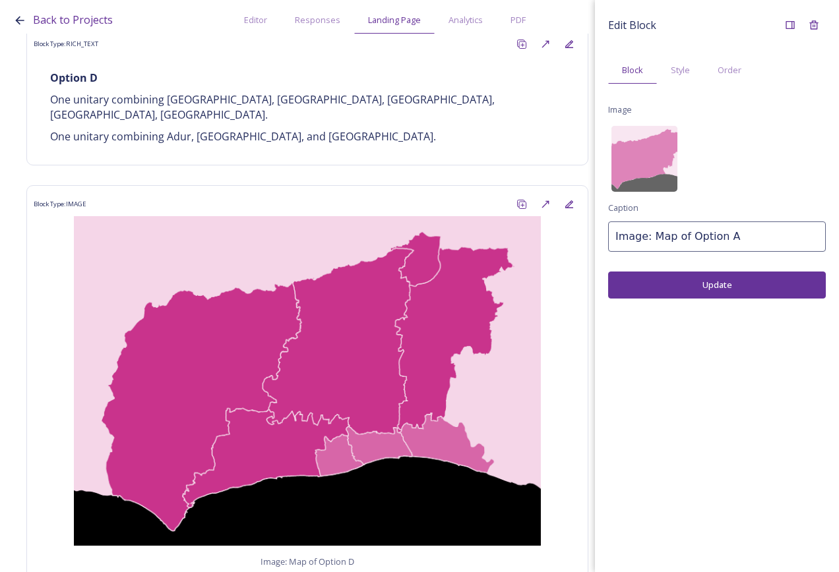
scroll to position [5936, 0]
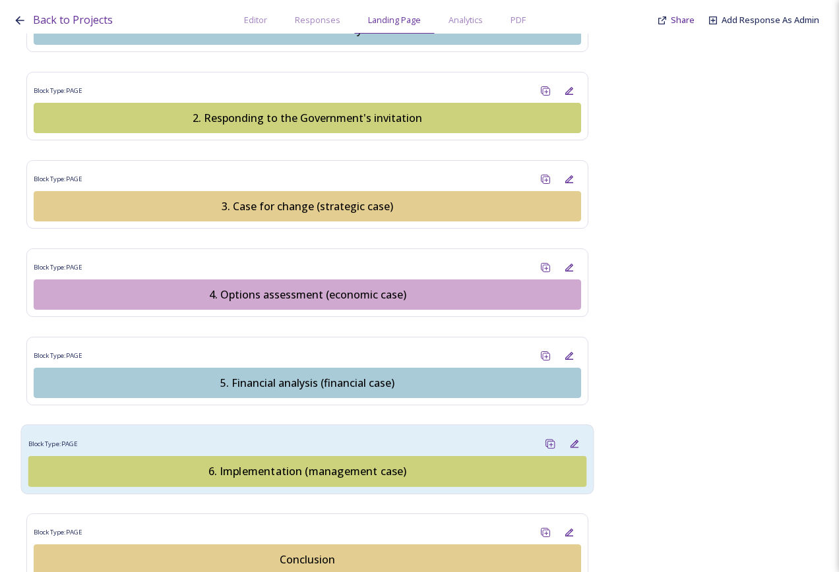
scroll to position [1451, 0]
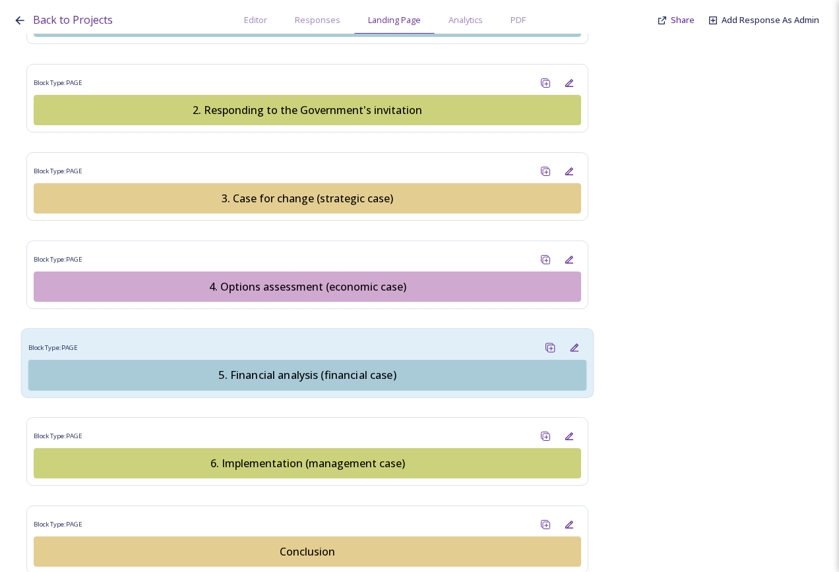
click at [340, 367] on div "5. Financial analysis (financial case)" at bounding box center [307, 375] width 543 height 16
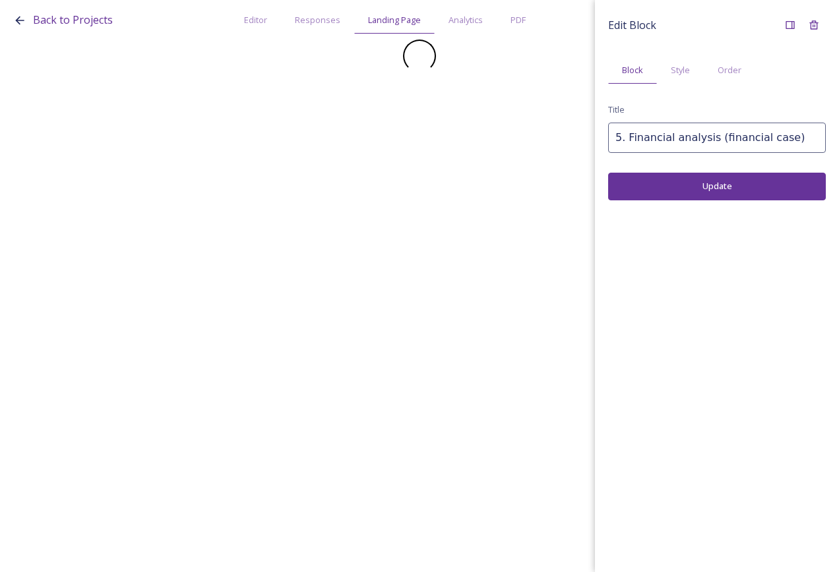
scroll to position [0, 0]
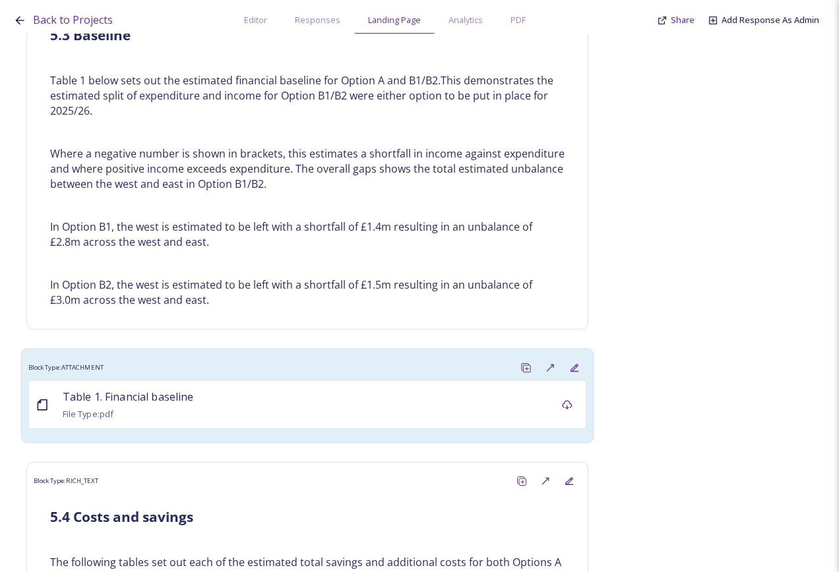
scroll to position [2770, 0]
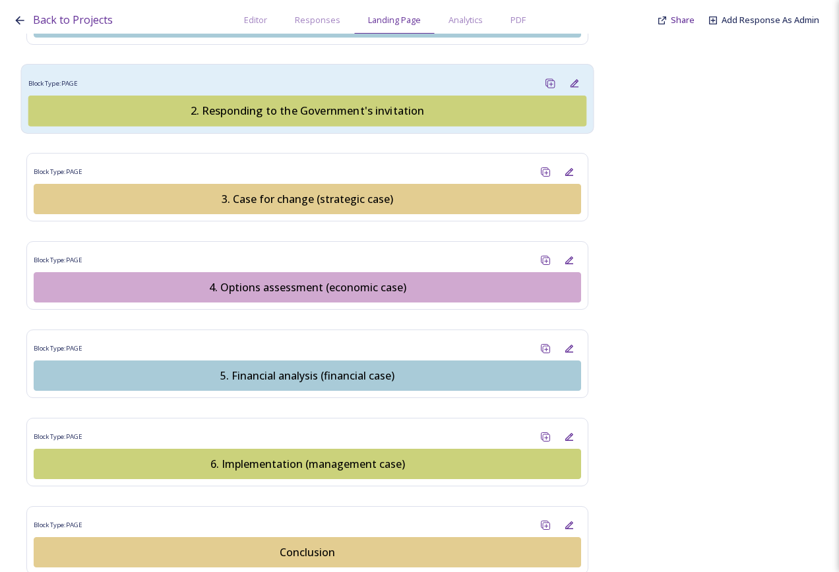
scroll to position [1451, 0]
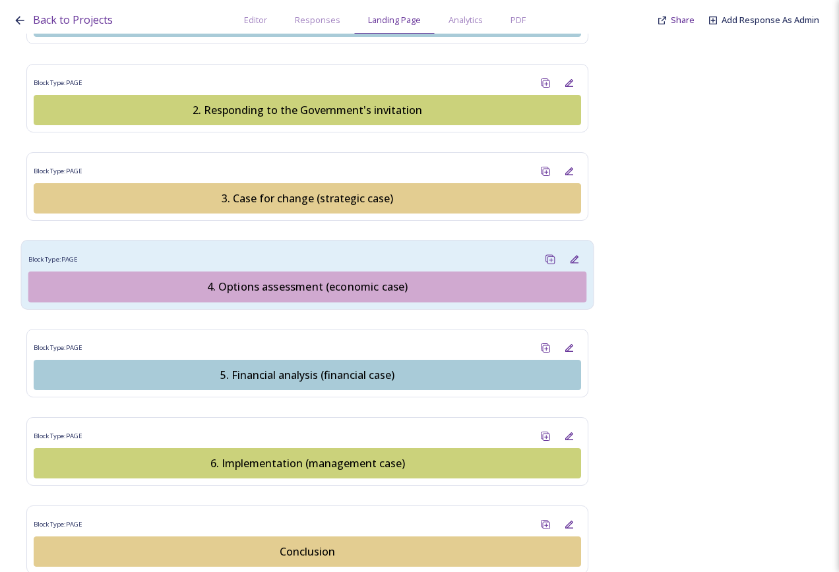
click at [319, 279] on div "4. Options assessment (economic case)" at bounding box center [307, 287] width 543 height 16
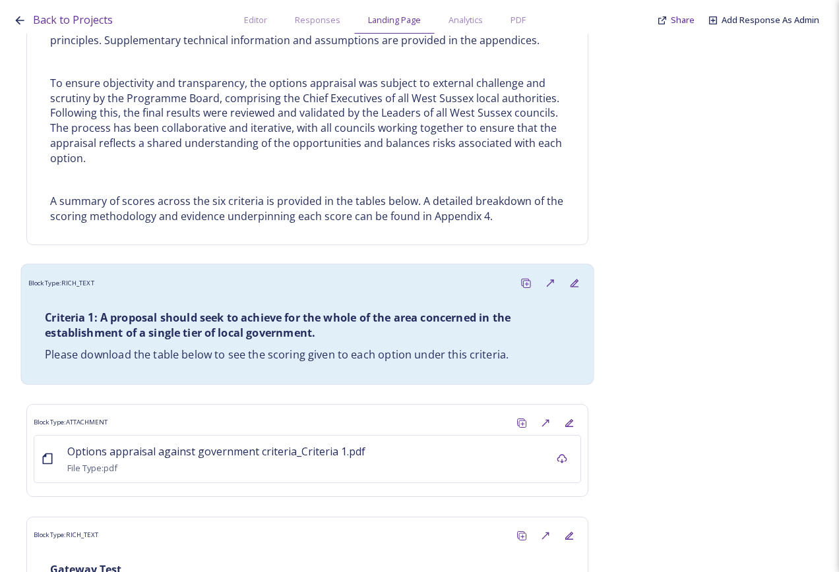
scroll to position [8376, 0]
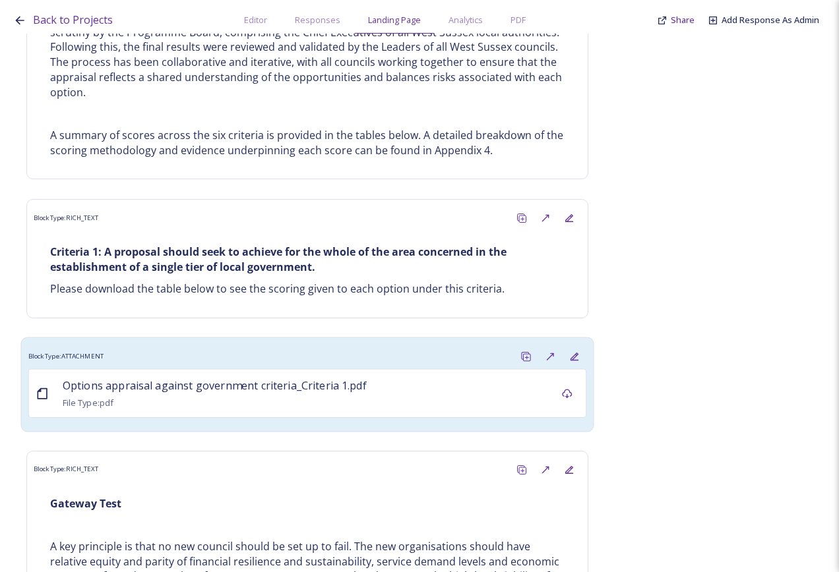
click at [428, 344] on div "Block Type: ATTACHMENT" at bounding box center [307, 356] width 559 height 24
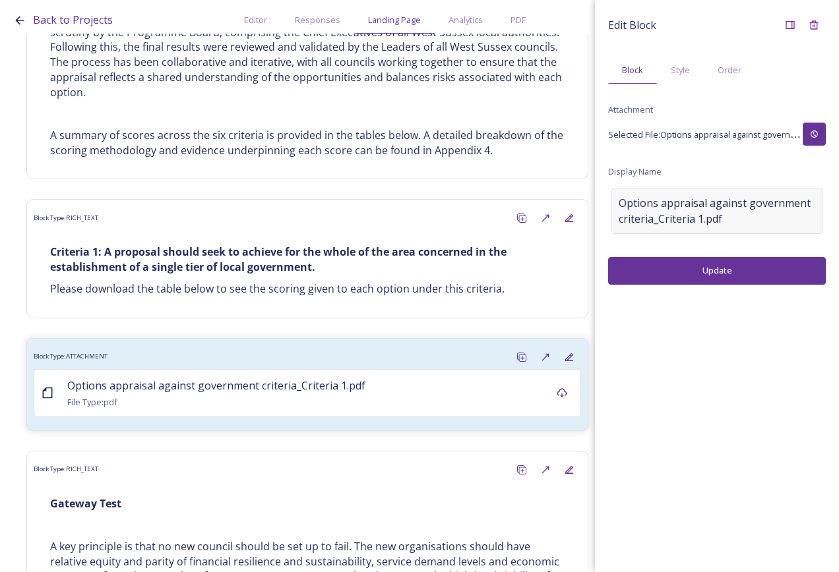
click at [787, 210] on span "Options appraisal against government criteria_Criteria 1.pdf" at bounding box center [717, 211] width 197 height 32
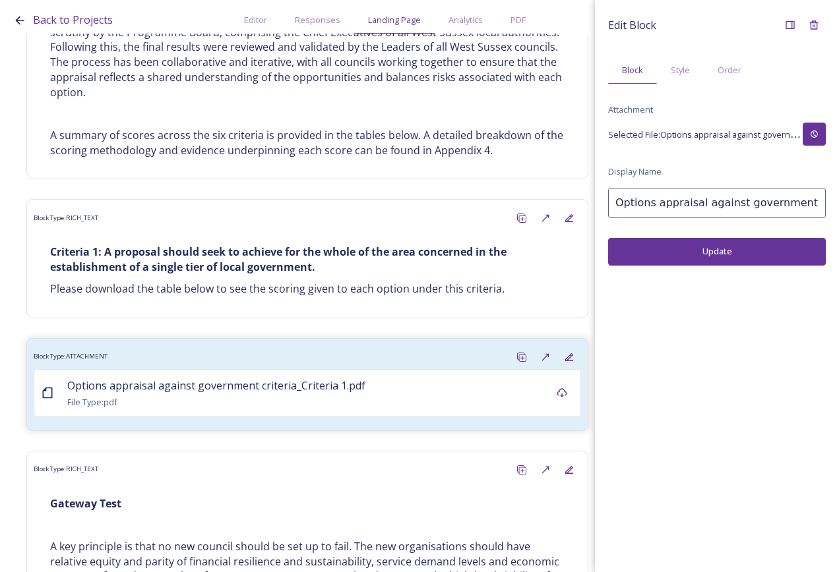
scroll to position [0, 74]
drag, startPoint x: 752, startPoint y: 205, endPoint x: 838, endPoint y: 213, distance: 86.8
click at [753, 205] on input "Options appraisal against government criteria_Criteria 1.pdf" at bounding box center [717, 203] width 218 height 30
click at [801, 201] on input "Options appraisal against government criteria 1.pdf" at bounding box center [717, 203] width 218 height 30
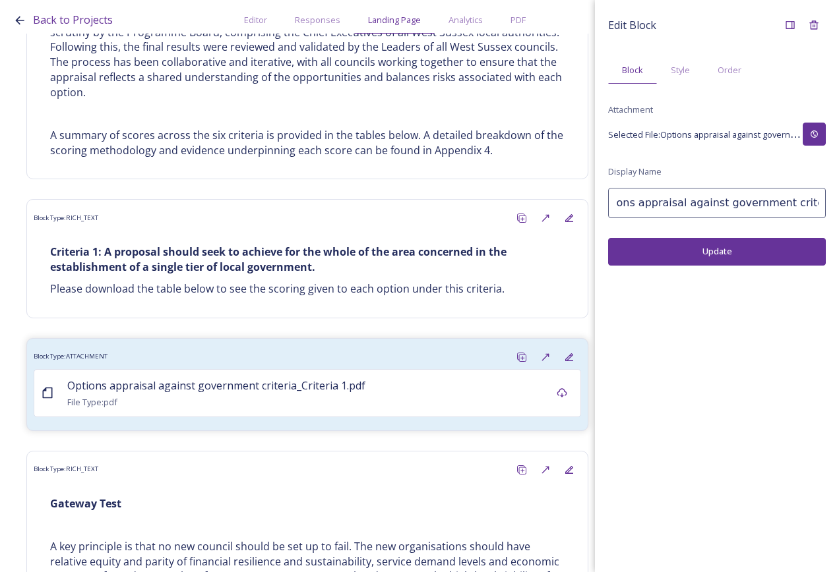
type input "Options appraisal against government criteria 1"
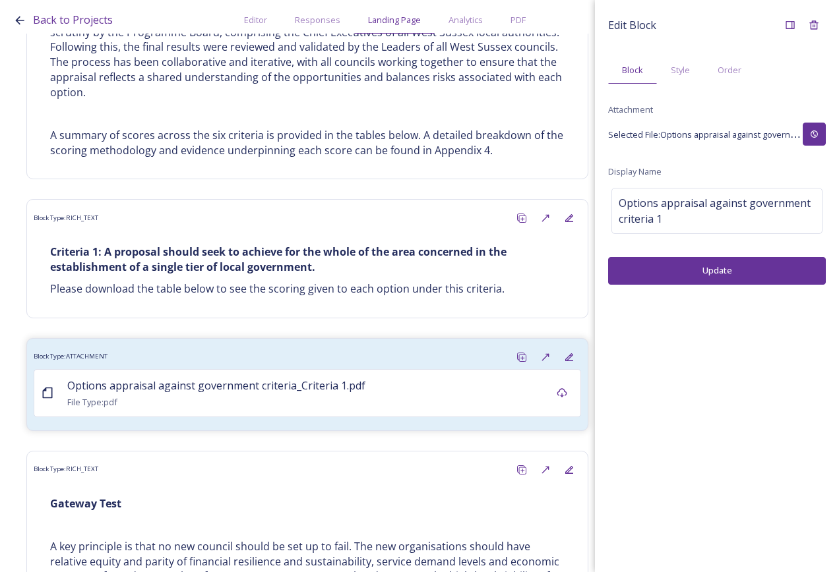
click at [779, 242] on div "Edit Block Block Style Order Attachment Selected File: Options appraisal agains…" at bounding box center [717, 149] width 218 height 272
click at [753, 270] on button "Update" at bounding box center [717, 270] width 218 height 27
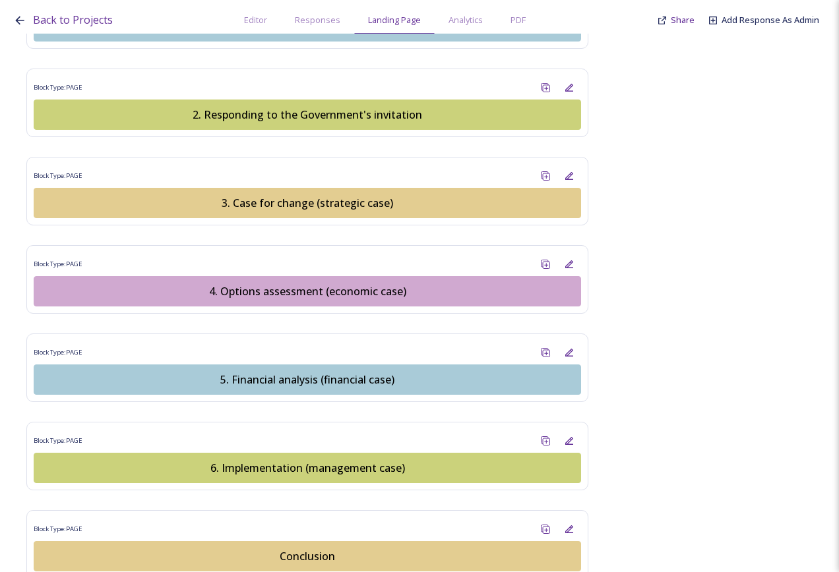
scroll to position [1451, 0]
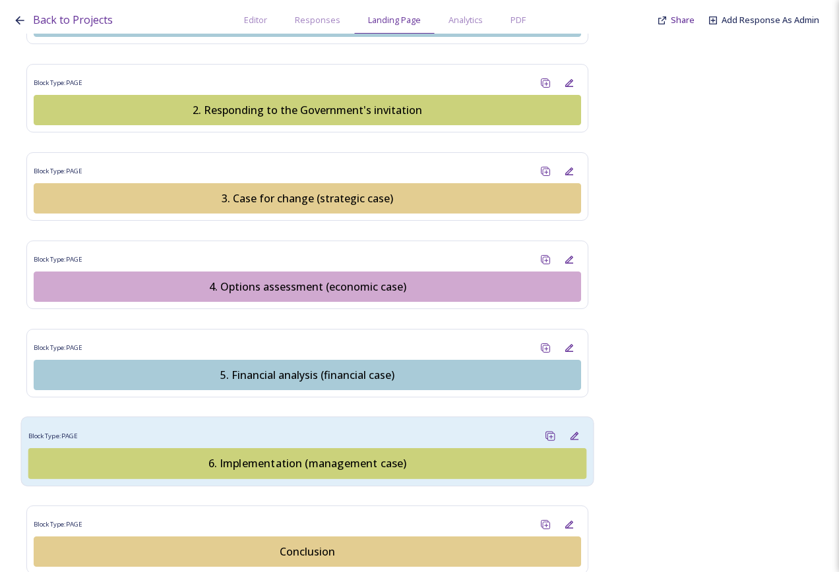
click at [319, 456] on div "6. Implementation (management case)" at bounding box center [307, 464] width 543 height 16
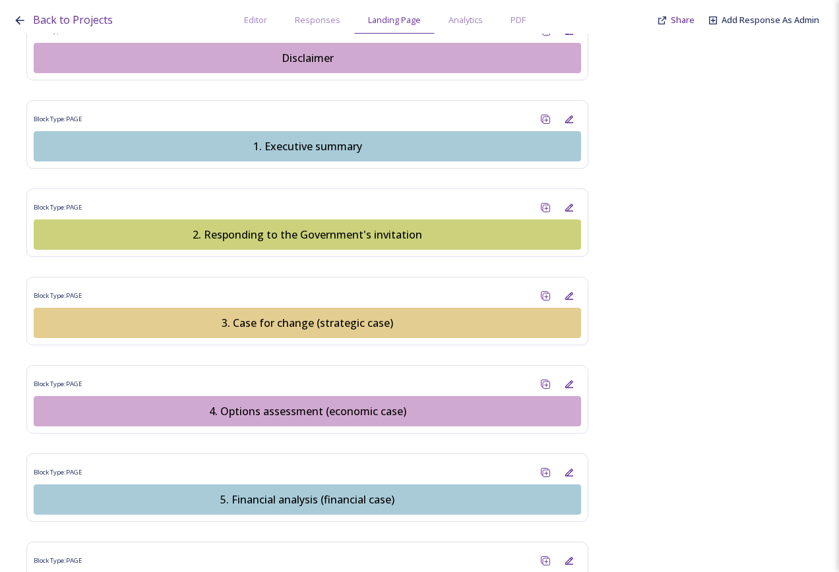
scroll to position [1385, 0]
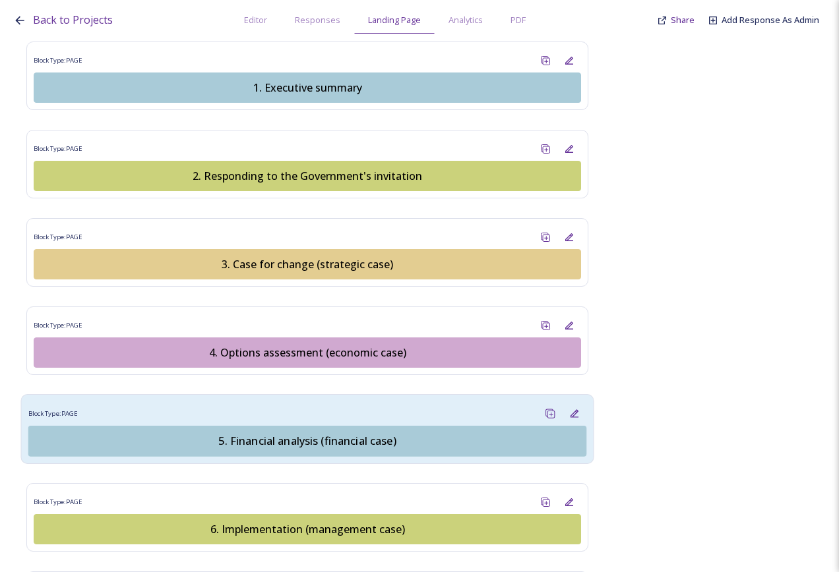
click at [334, 433] on div "5. Financial analysis (financial case)" at bounding box center [307, 441] width 543 height 16
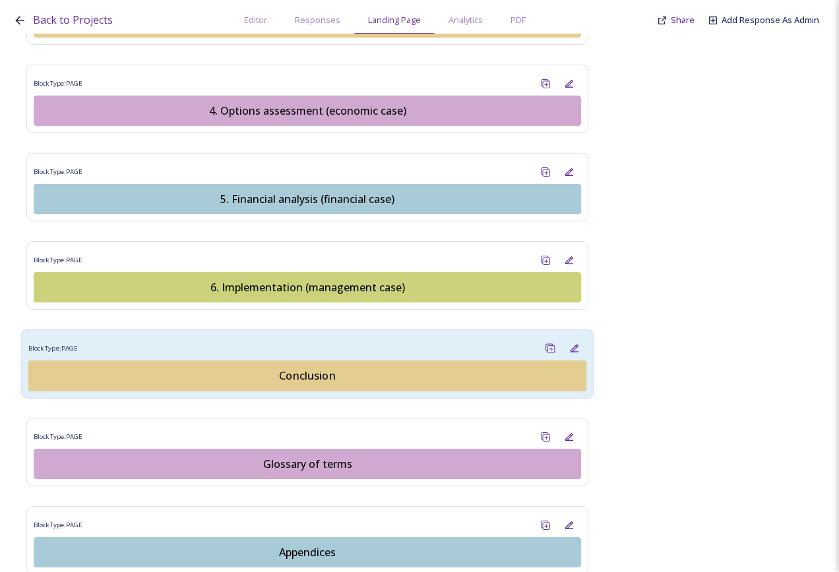
scroll to position [1688, 0]
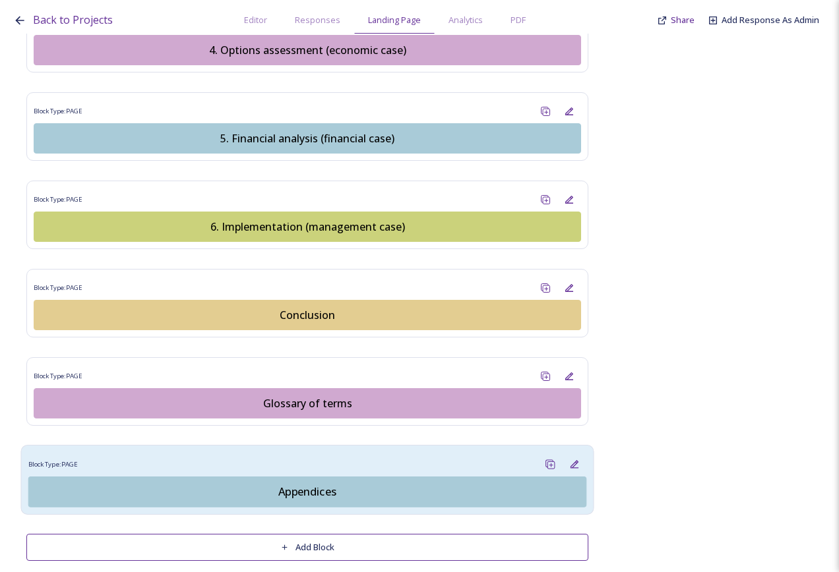
click at [311, 466] on div "Appendices" at bounding box center [307, 492] width 543 height 16
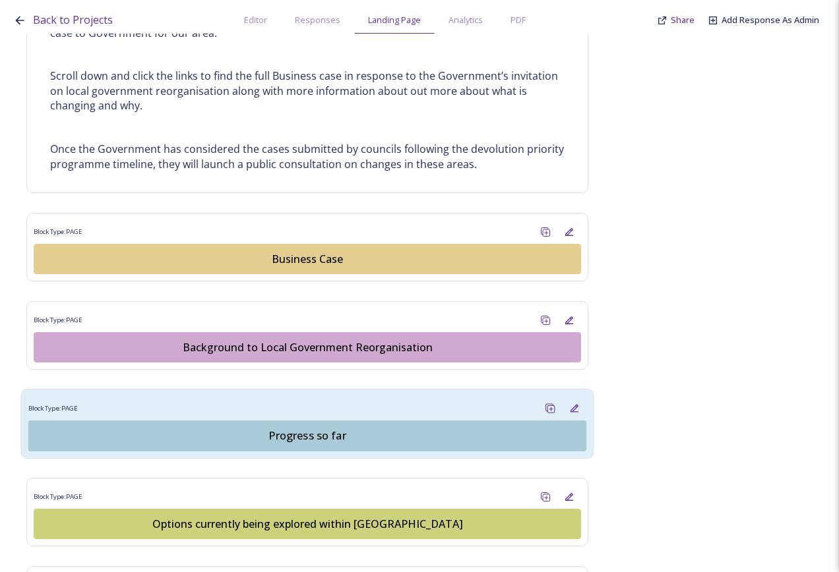
scroll to position [791, 0]
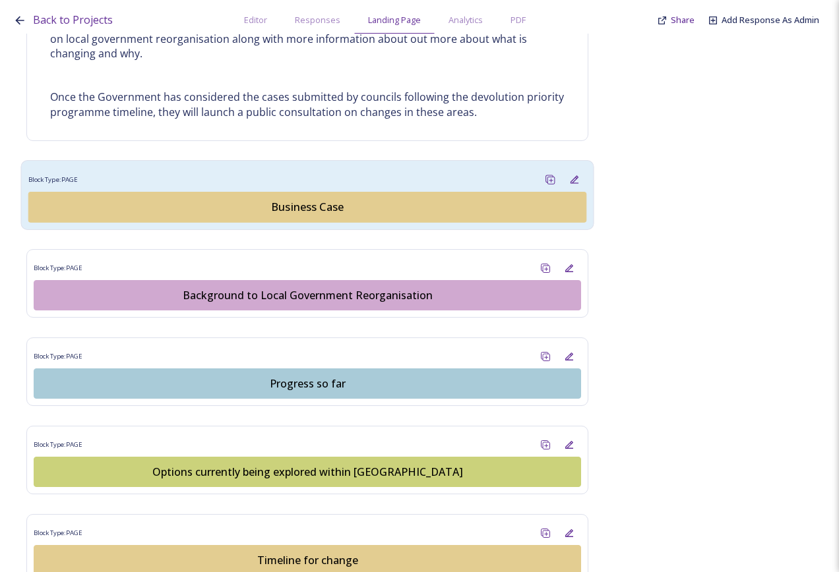
click at [325, 207] on div "Business Case" at bounding box center [307, 207] width 543 height 16
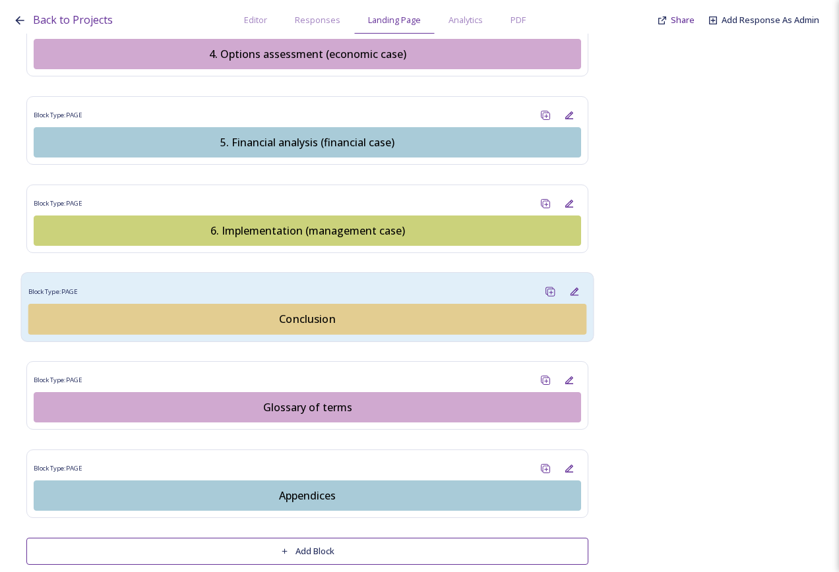
scroll to position [1688, 0]
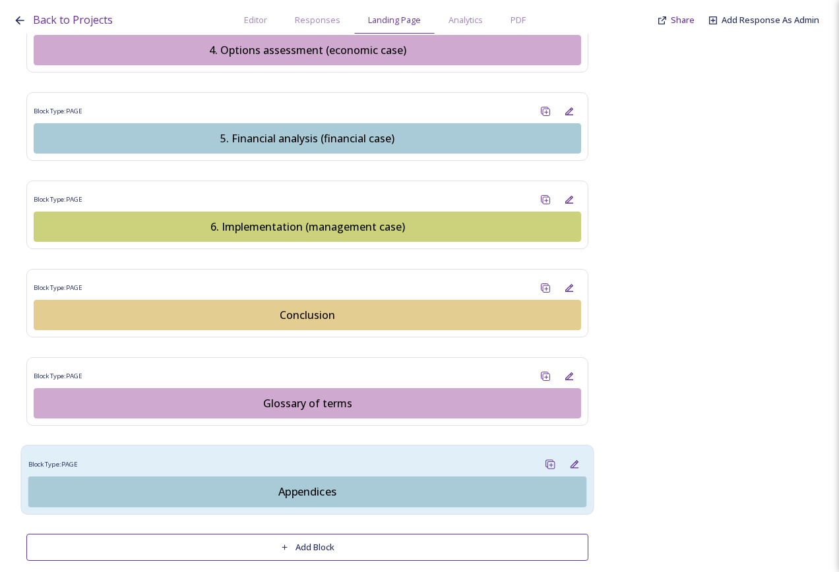
click at [326, 466] on div "Appendices" at bounding box center [307, 492] width 543 height 16
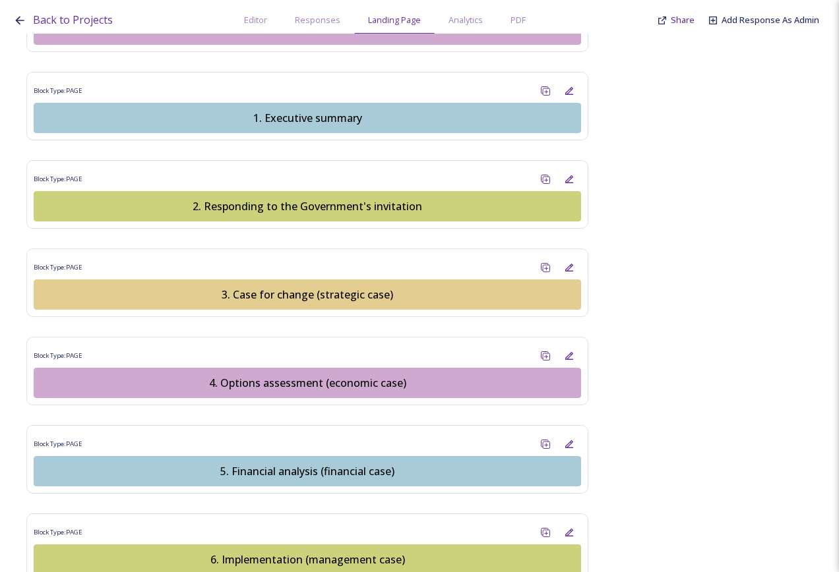
scroll to position [1385, 0]
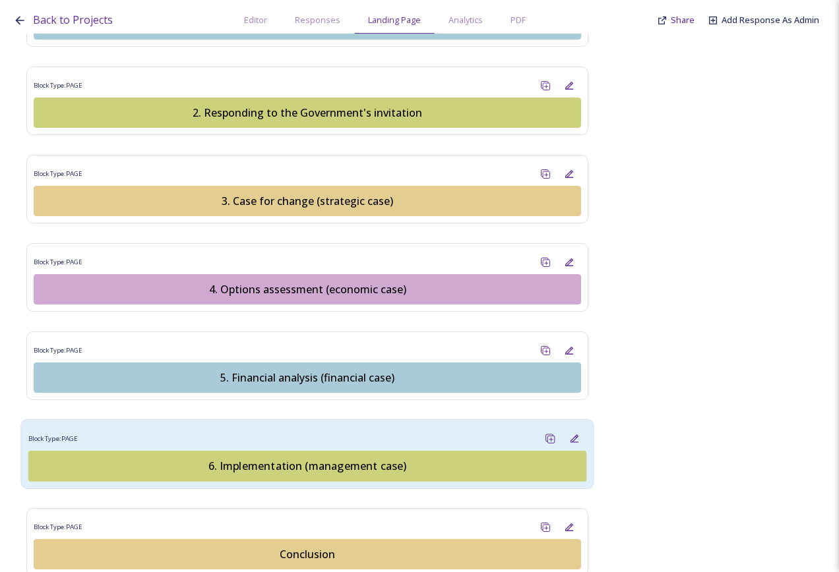
scroll to position [1517, 0]
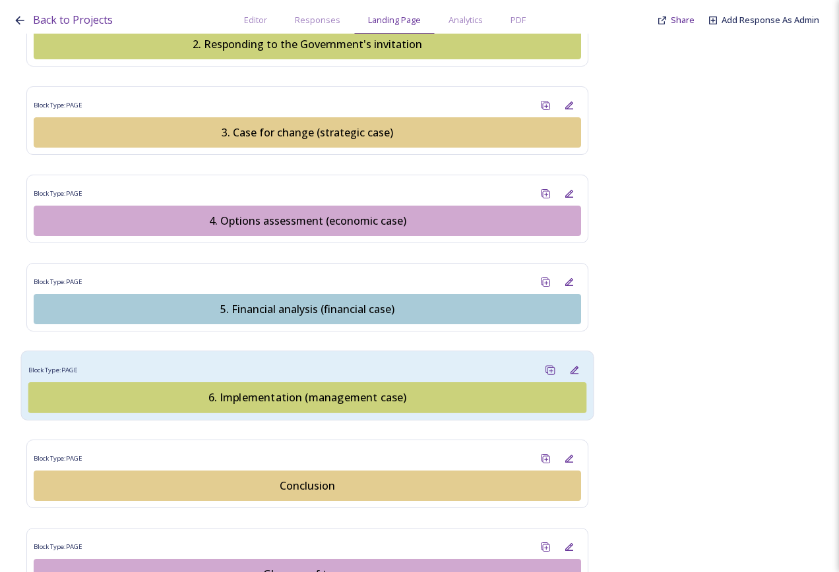
click at [344, 390] on div "6. Implementation (management case)" at bounding box center [307, 398] width 543 height 16
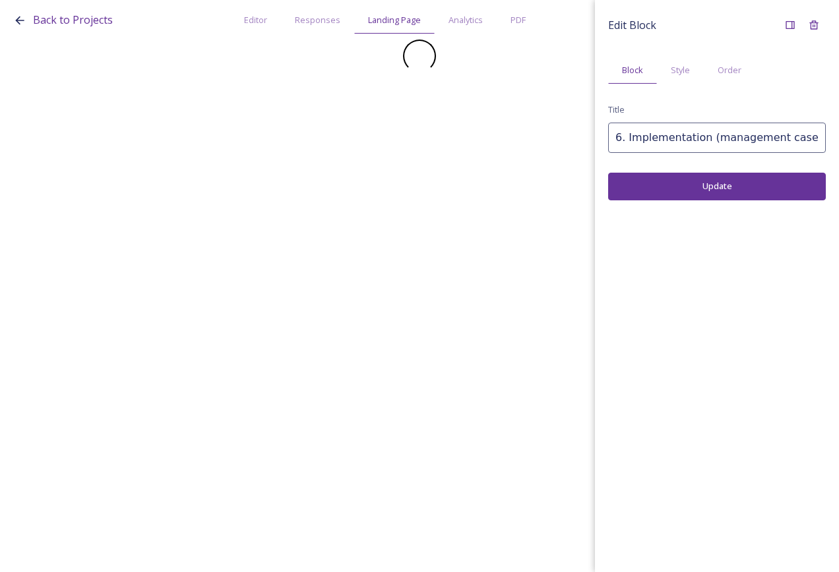
scroll to position [0, 0]
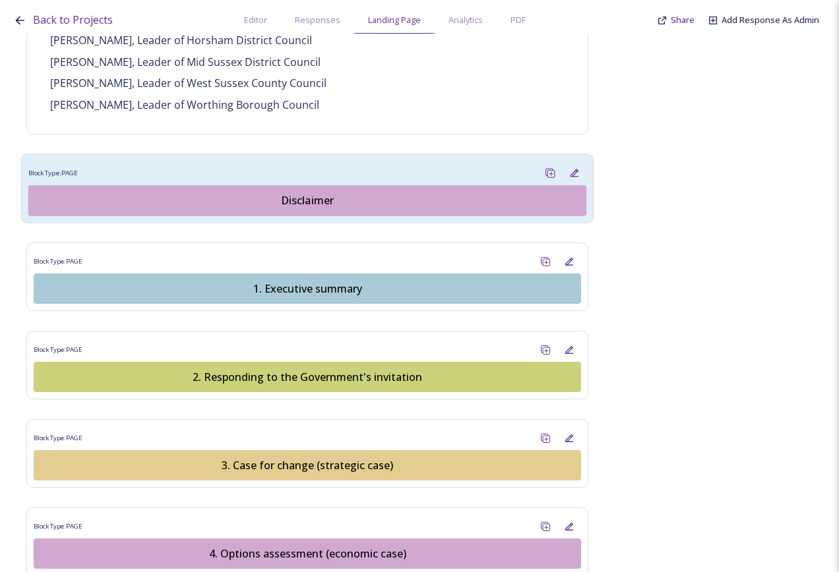
scroll to position [1187, 0]
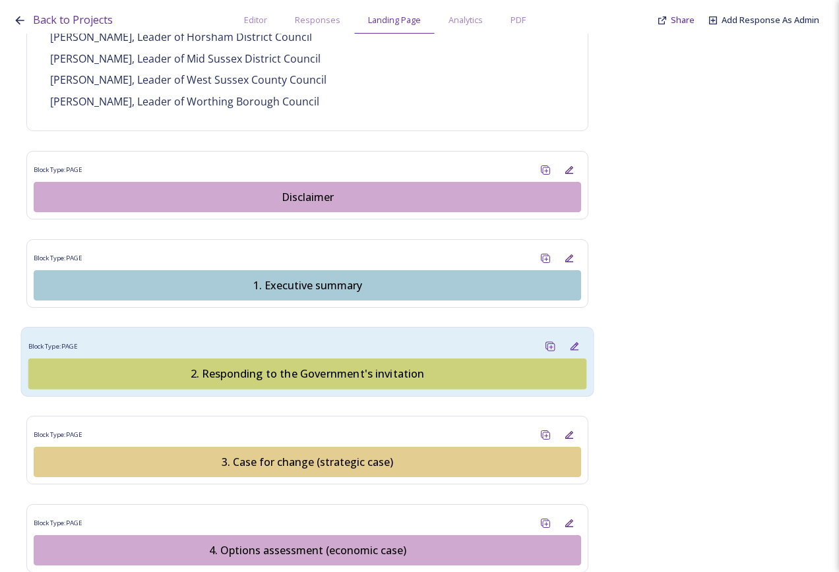
click at [346, 366] on div "2. Responding to the Government's invitation" at bounding box center [307, 374] width 543 height 16
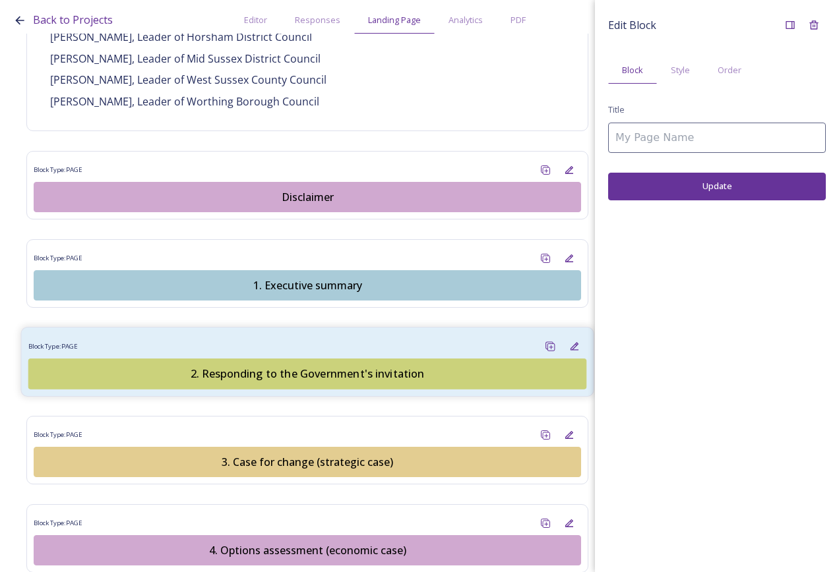
type input "2. Responding to the Government's invitation"
